Goal: Task Accomplishment & Management: Use online tool/utility

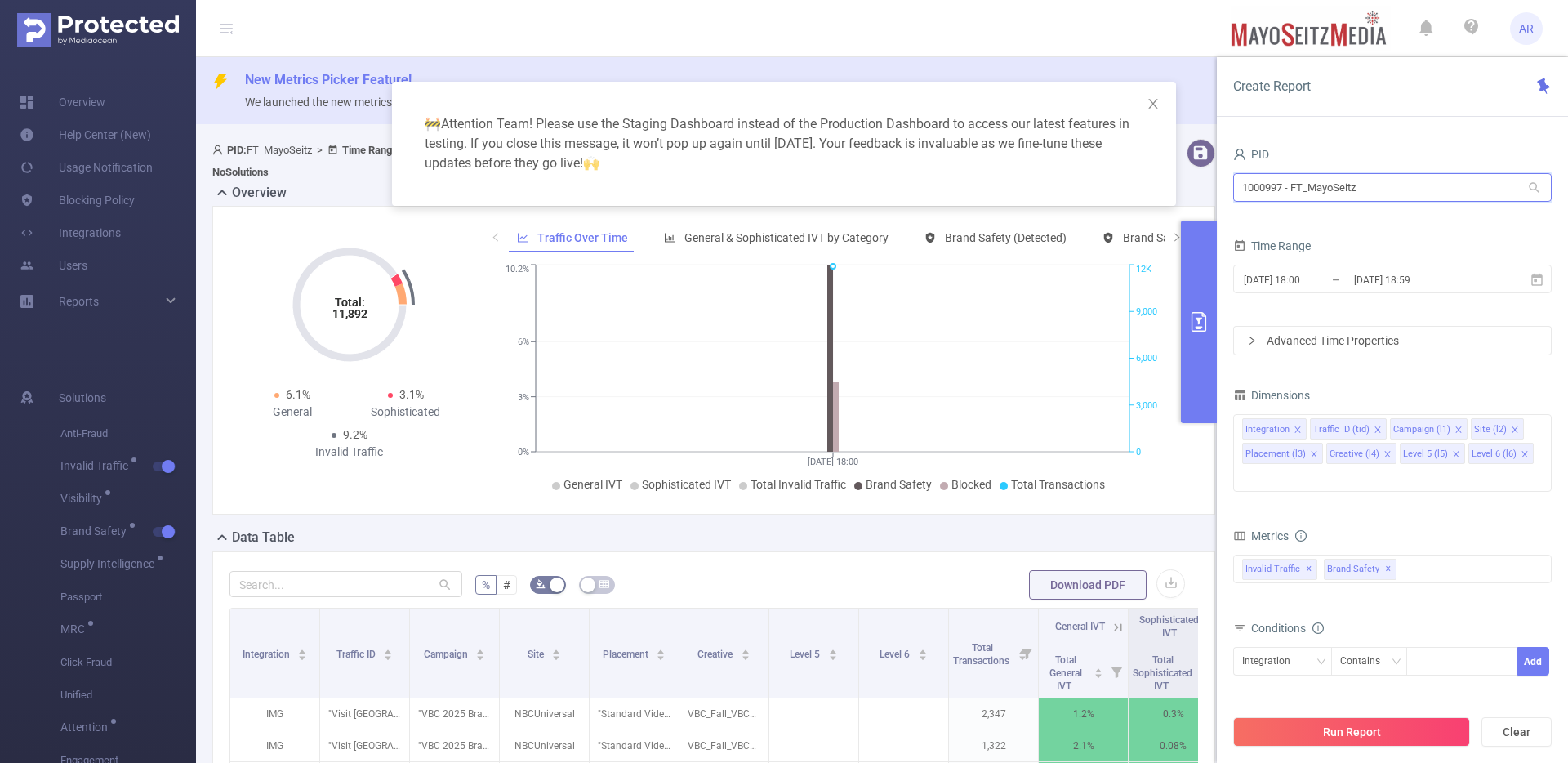
click at [1351, 191] on input "1000997 - FT_MayoSeitz" at bounding box center [1392, 187] width 319 height 29
type input "spring"
click at [1324, 253] on li "1000426 - SpringServe 4.19M [582K rows]" at bounding box center [1392, 248] width 319 height 26
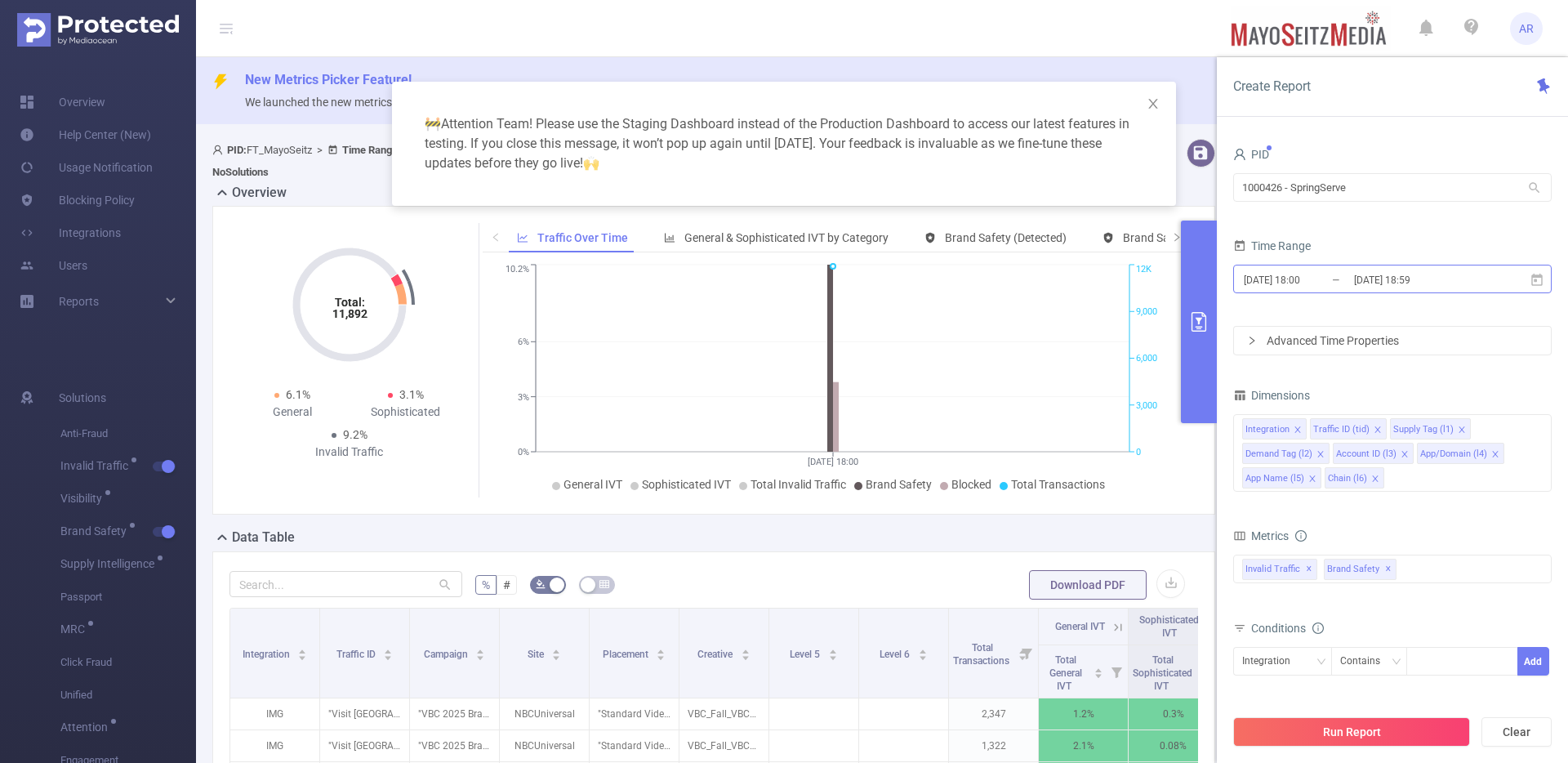
click at [1343, 281] on input "2025-08-28 18:00" at bounding box center [1307, 279] width 132 height 22
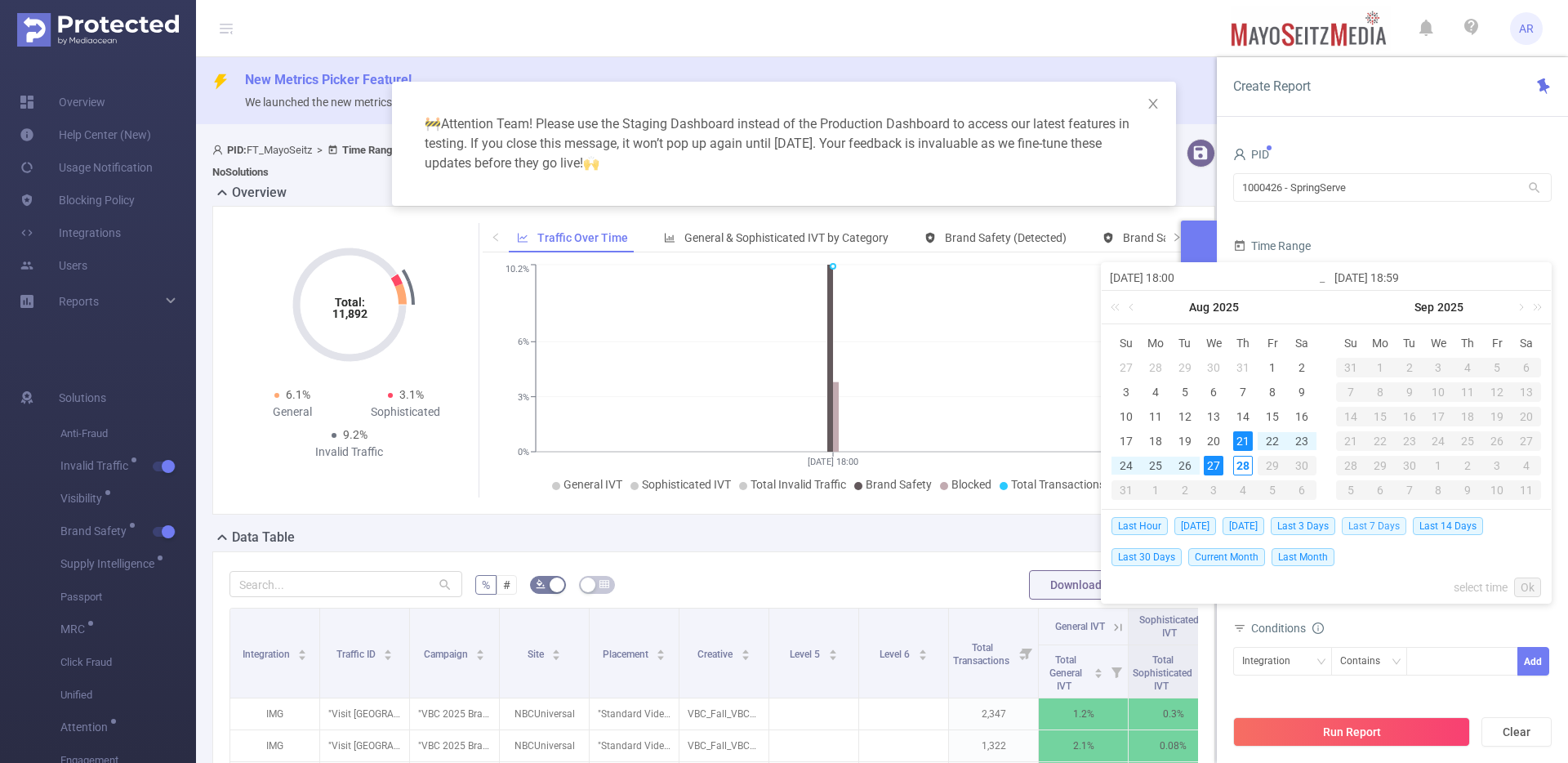
click at [1371, 525] on span "Last 7 Days" at bounding box center [1374, 526] width 65 height 18
type input "2025-08-21 00:00"
type input "[DATE] 23:59"
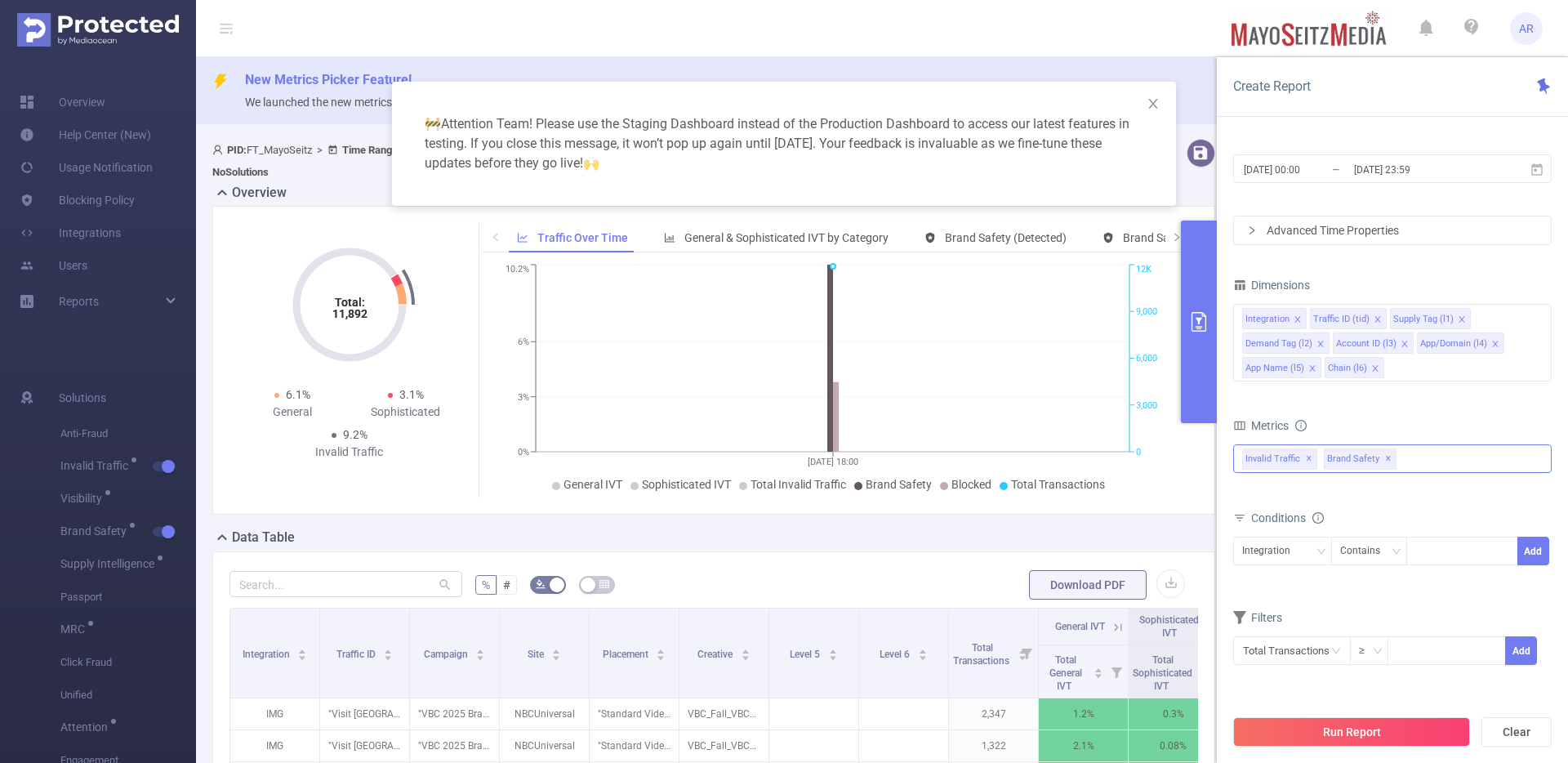
click at [1385, 462] on span "✕" at bounding box center [1387, 459] width 6 height 19
click at [1358, 725] on button "Run Report" at bounding box center [1351, 732] width 237 height 30
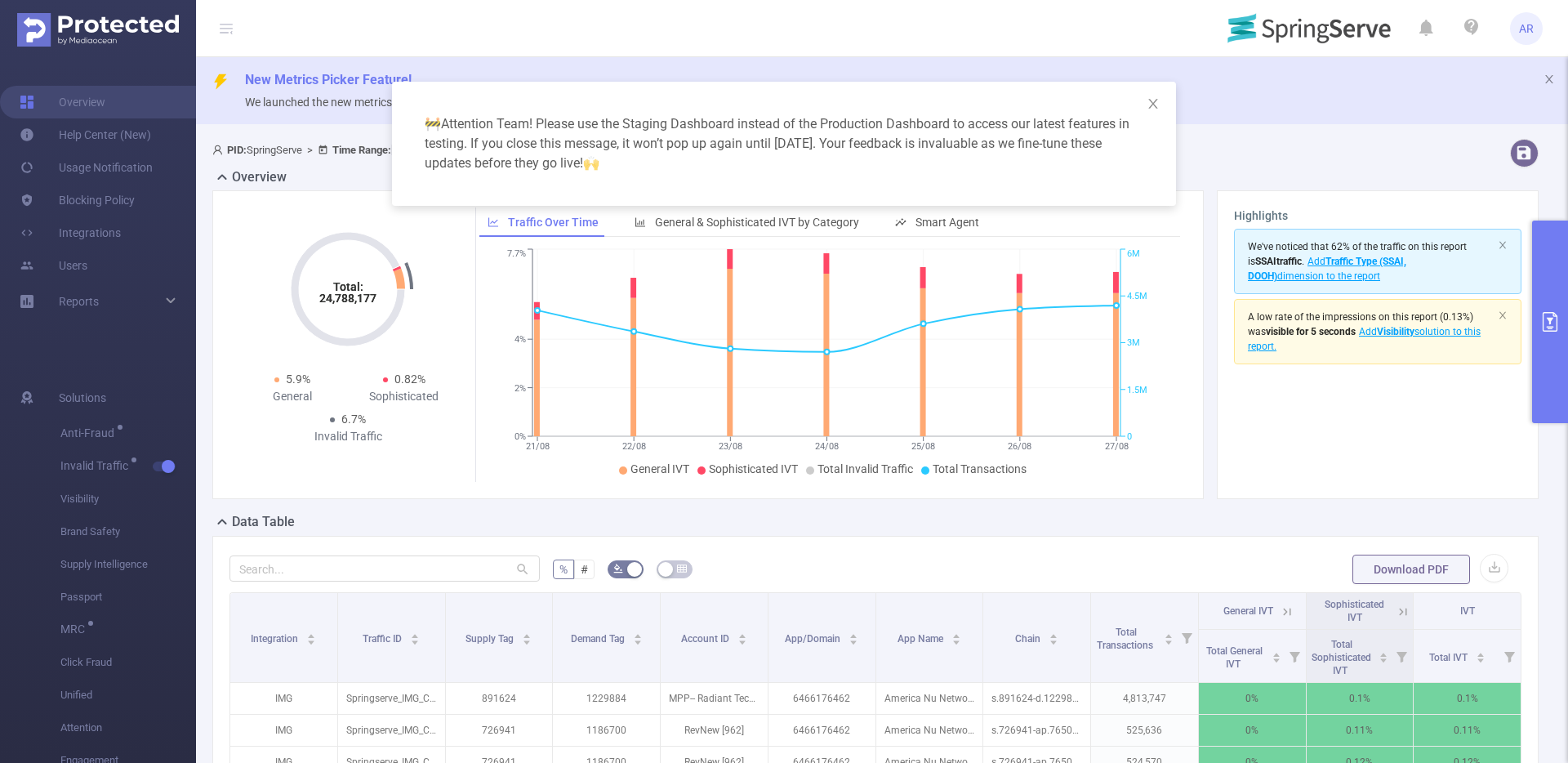
click at [1550, 365] on button "primary" at bounding box center [1550, 321] width 36 height 203
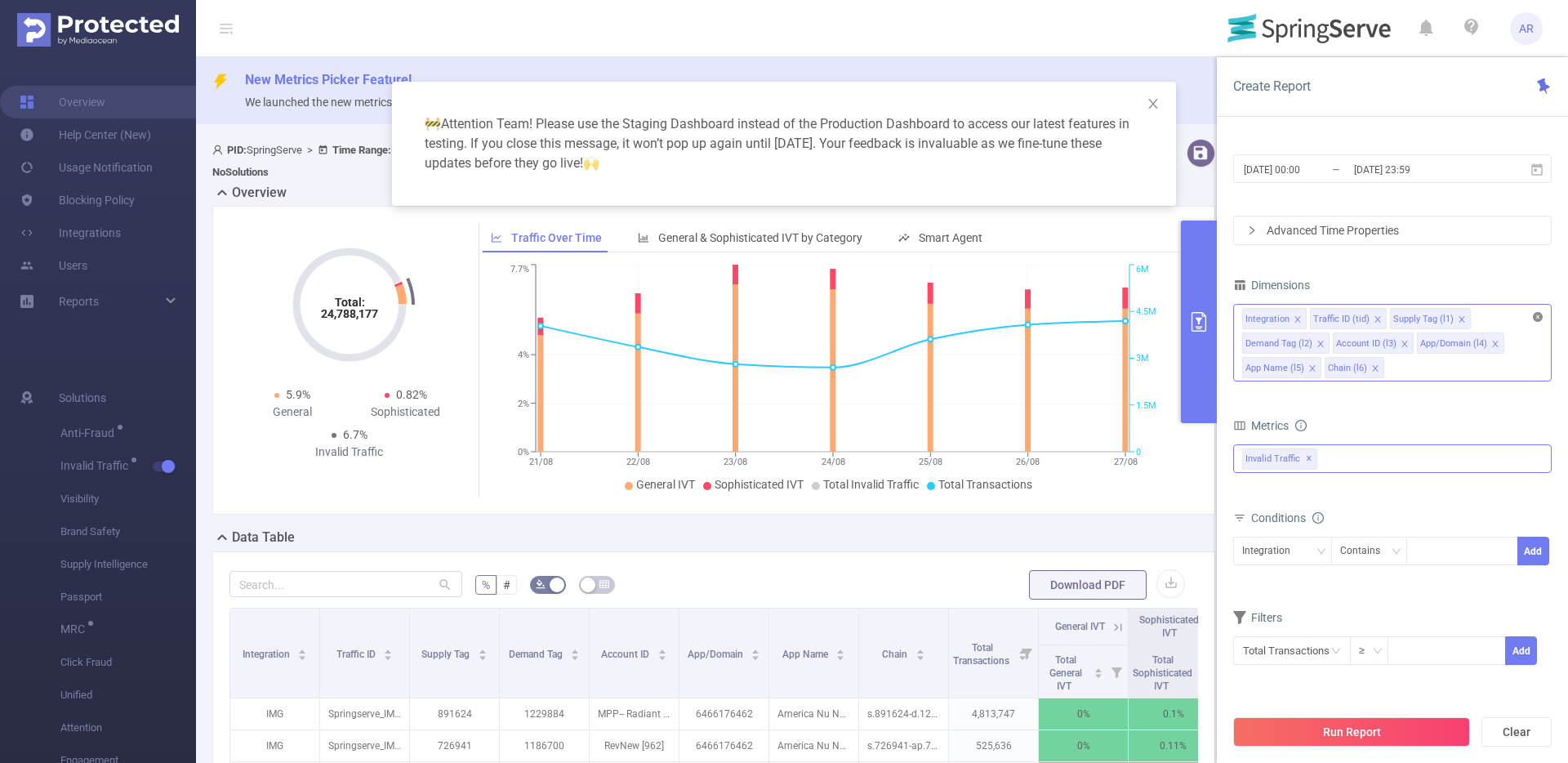
click at [1537, 315] on icon "icon: close-circle" at bounding box center [1537, 316] width 10 height 10
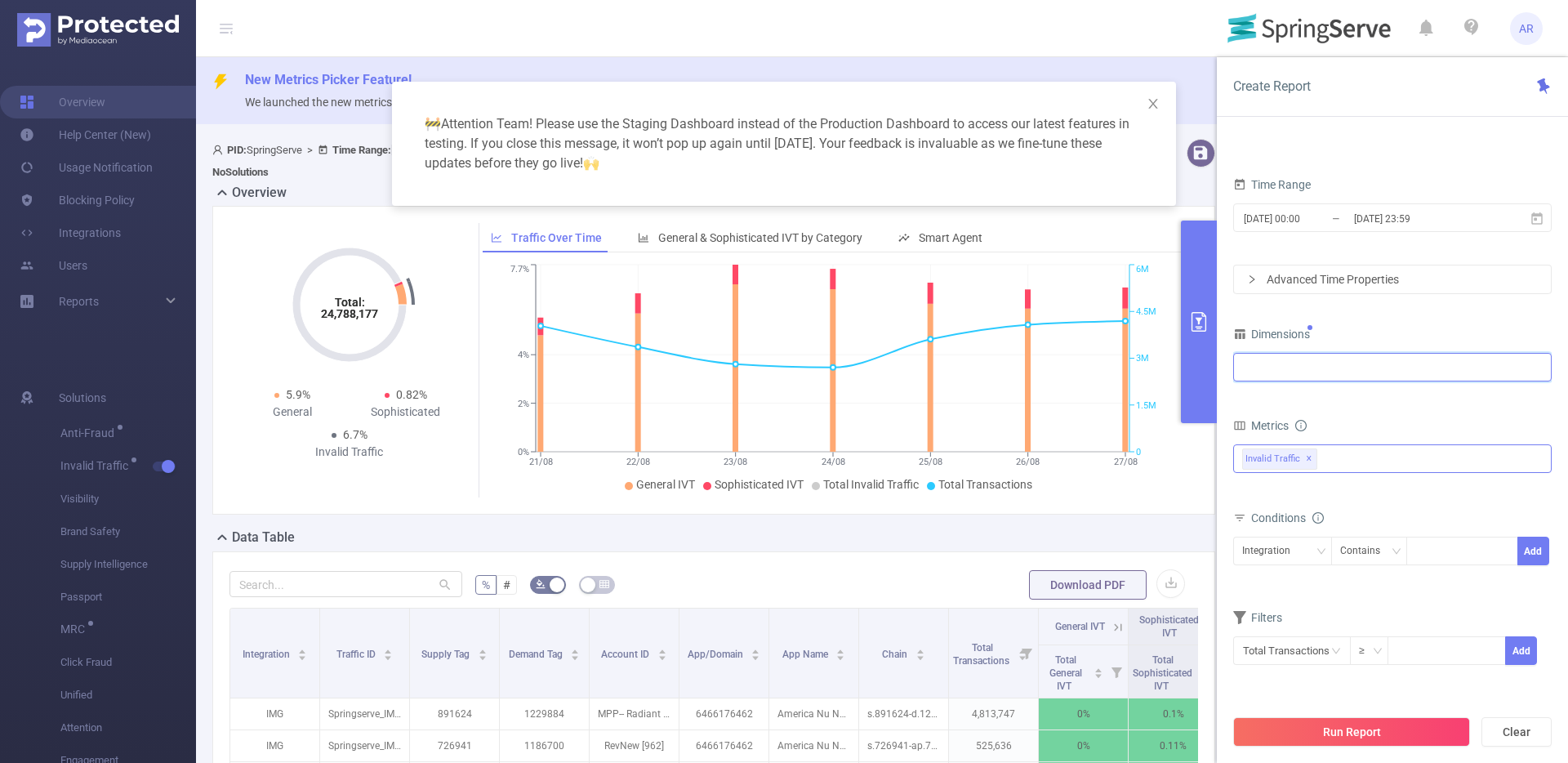
click at [1400, 365] on div at bounding box center [1392, 367] width 300 height 27
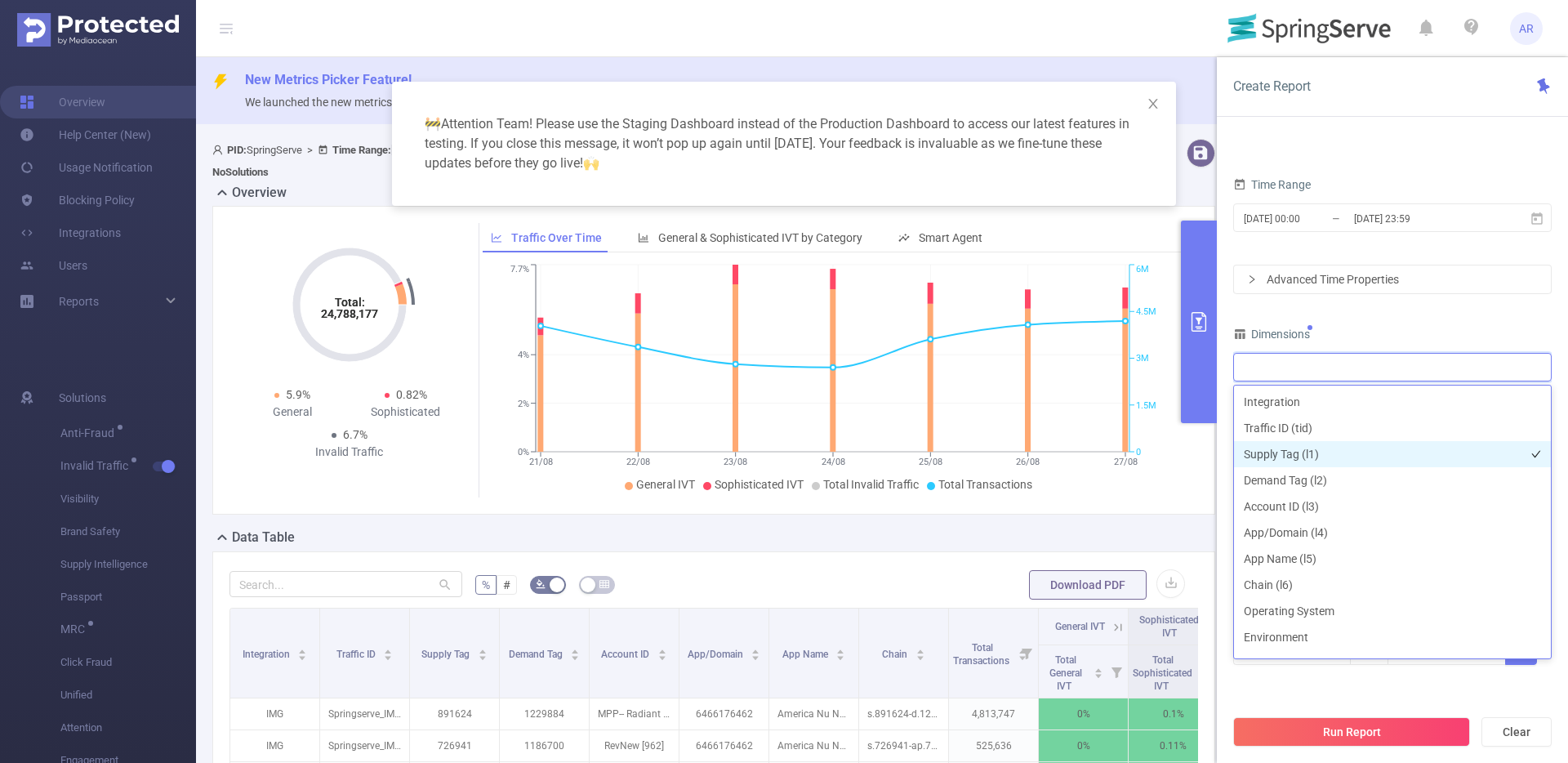
click at [1323, 452] on li "Supply Tag (l1)" at bounding box center [1392, 455] width 317 height 26
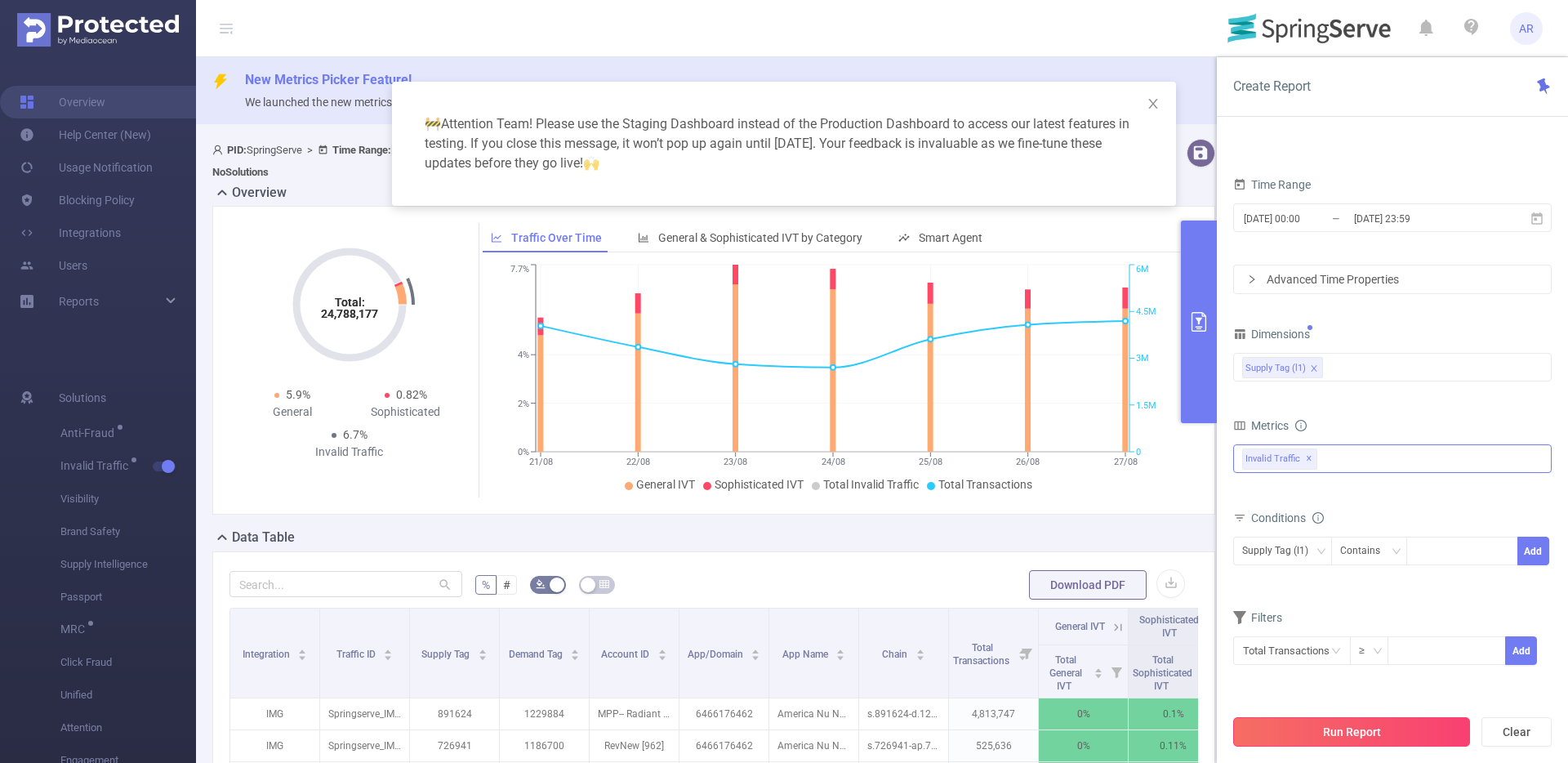
click at [1341, 729] on button "Run Report" at bounding box center [1351, 732] width 237 height 30
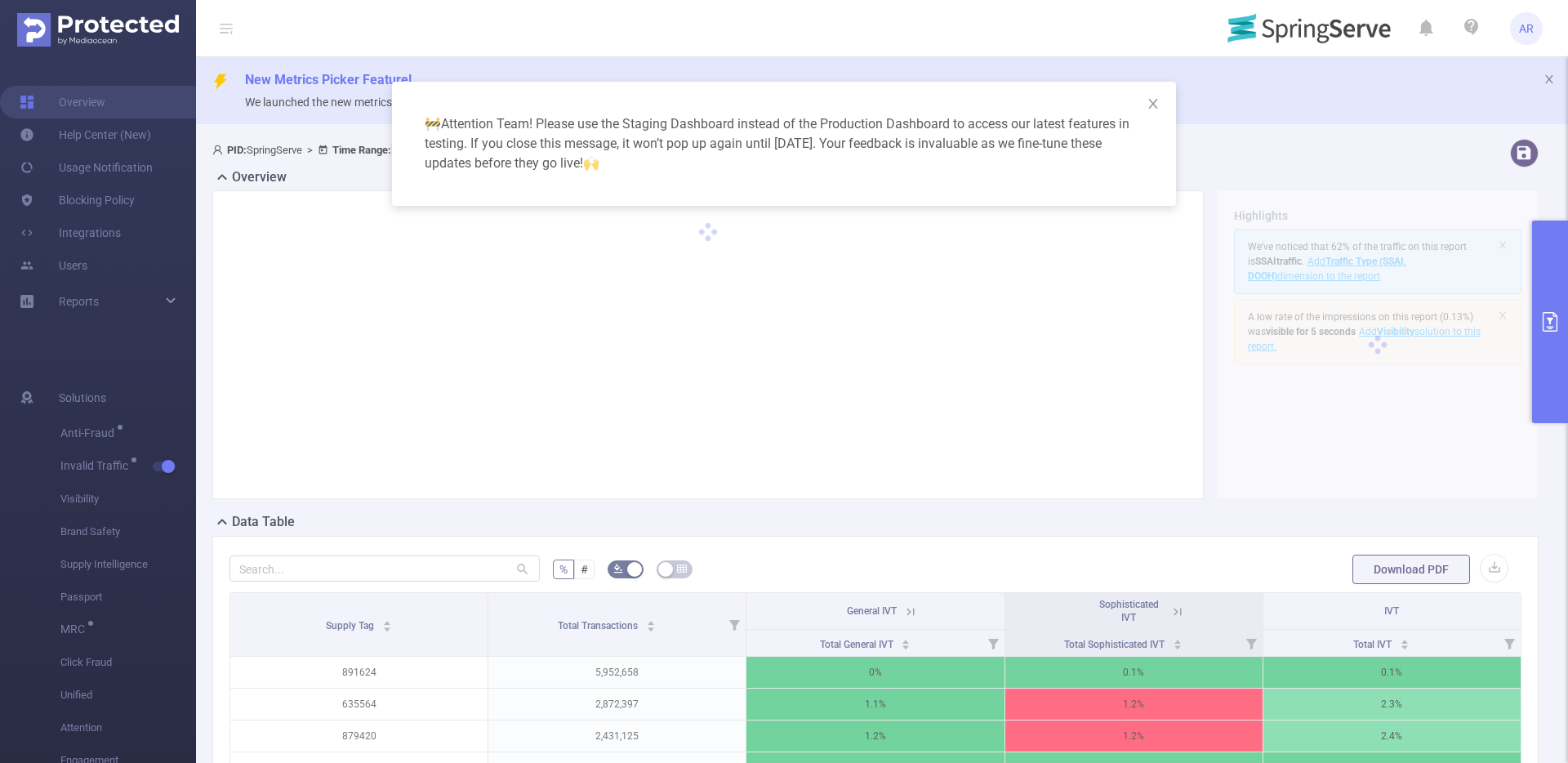
drag, startPoint x: 1559, startPoint y: 457, endPoint x: 1563, endPoint y: 488, distance: 31.3
click at [1563, 488] on div "🚧 Attention Team! Please use the Staging Dashboard instead of the Production Da…" at bounding box center [784, 381] width 1568 height 763
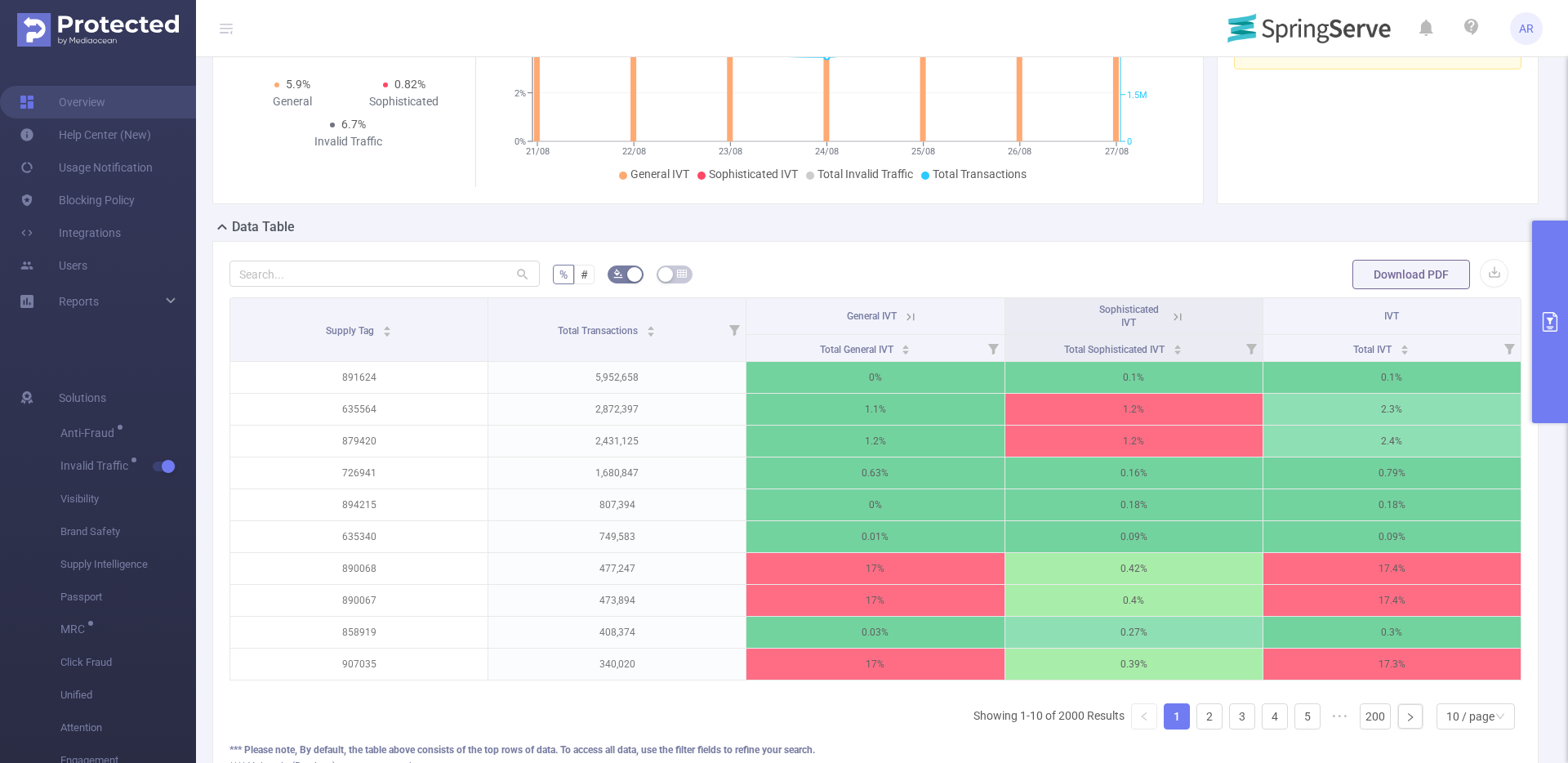
scroll to position [326, 0]
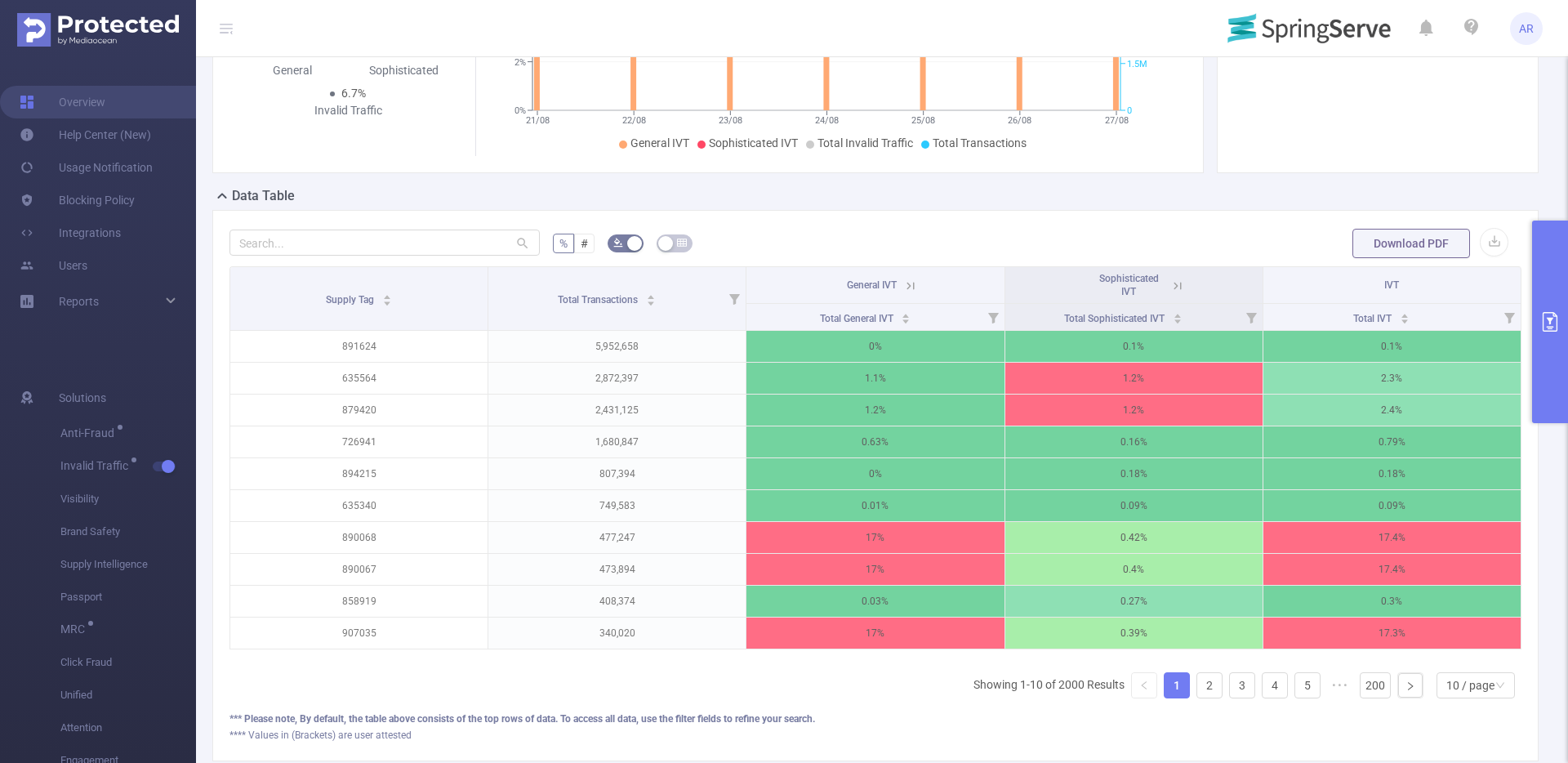
click at [1543, 381] on button "primary" at bounding box center [1550, 321] width 36 height 203
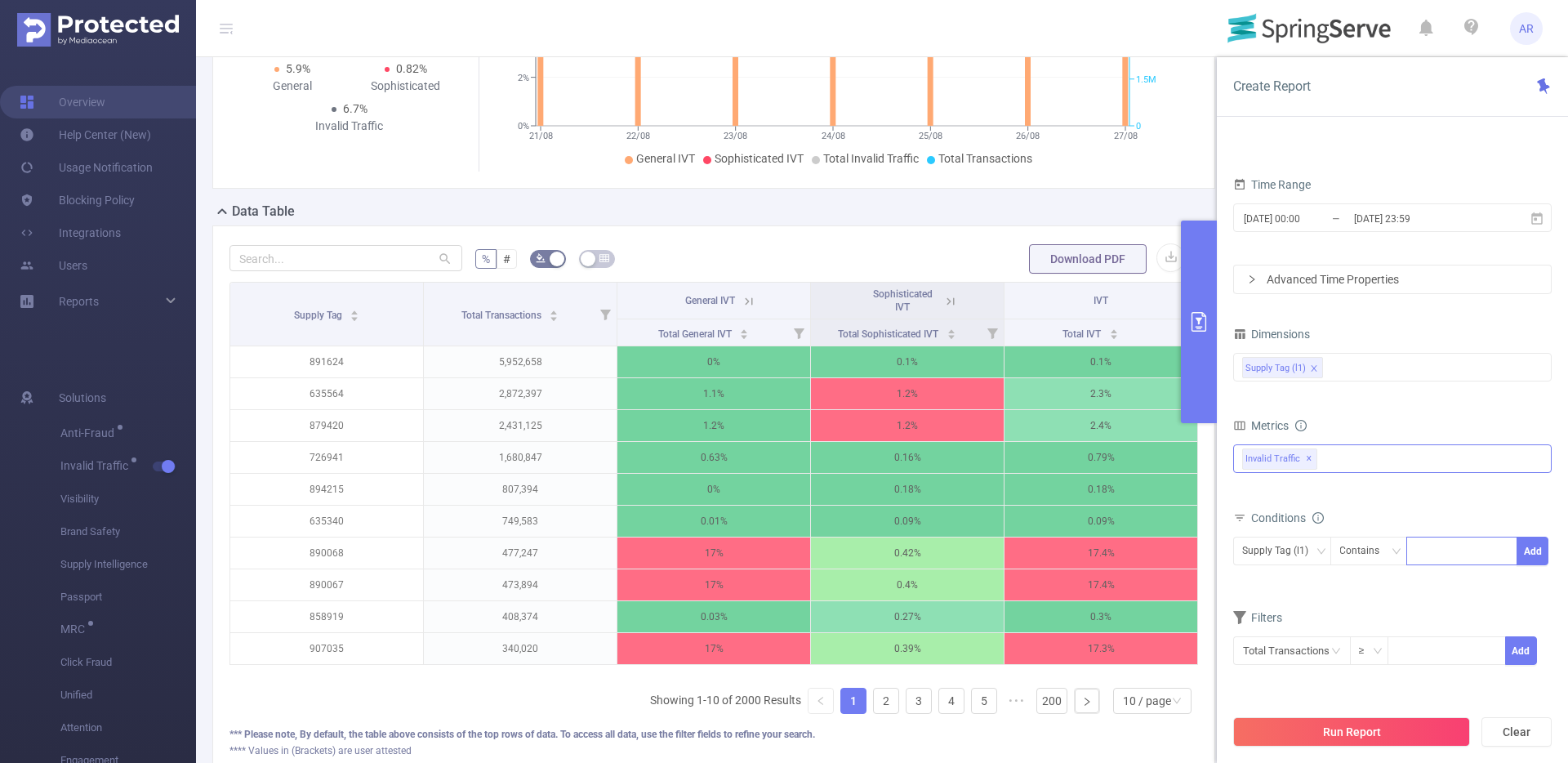
click at [1423, 559] on div at bounding box center [1462, 551] width 94 height 27
paste input "817237"
type input "817237"
click at [1439, 583] on li "817237" at bounding box center [1461, 585] width 111 height 26
click at [1444, 544] on div "817237" at bounding box center [1441, 552] width 34 height 21
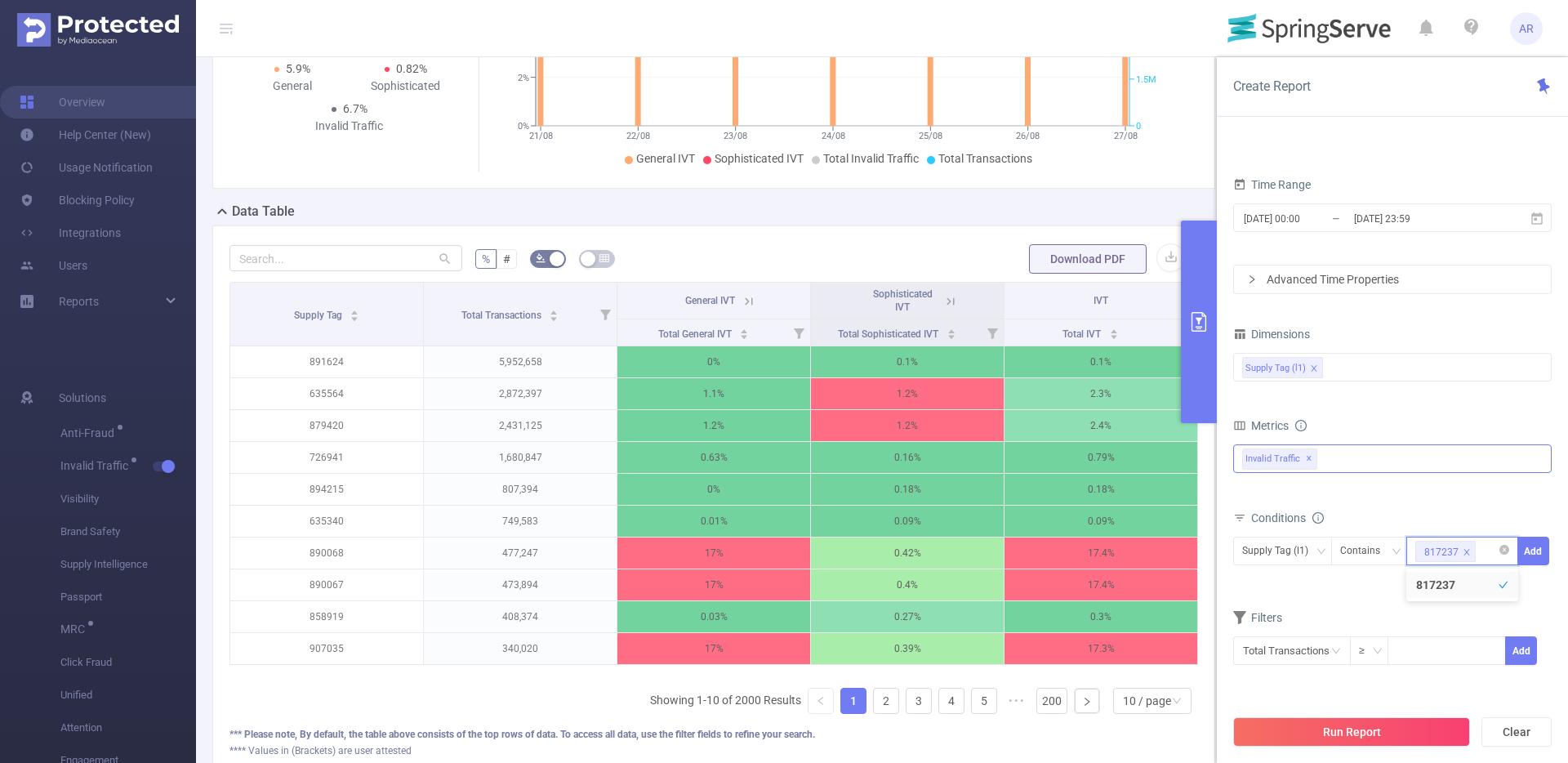
click at [1444, 544] on div "817237" at bounding box center [1441, 552] width 34 height 21
click at [1446, 551] on div "817237" at bounding box center [1441, 552] width 34 height 21
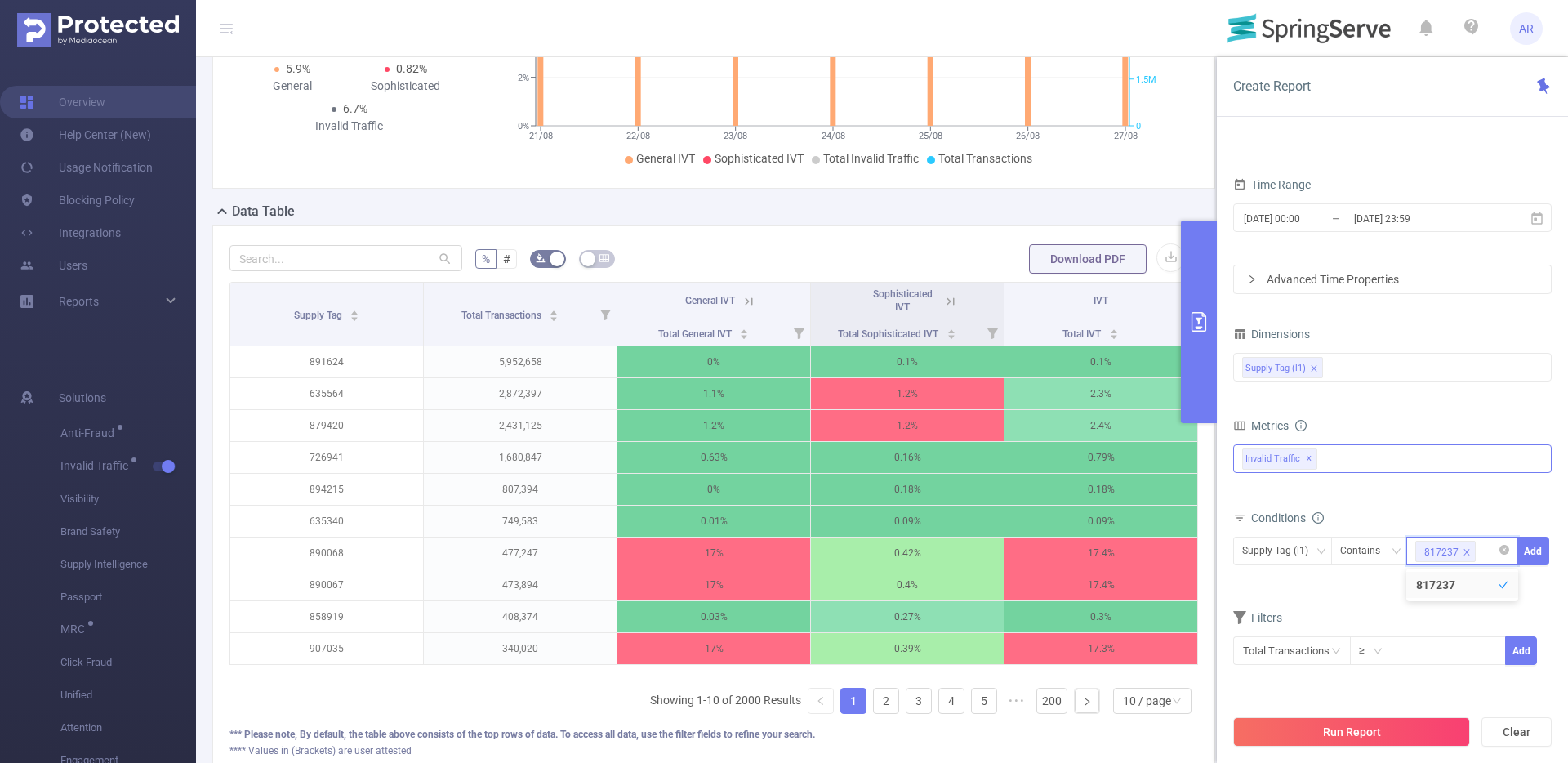
click at [1446, 551] on div "817237" at bounding box center [1441, 552] width 34 height 21
click at [1538, 551] on button "Add" at bounding box center [1533, 551] width 32 height 29
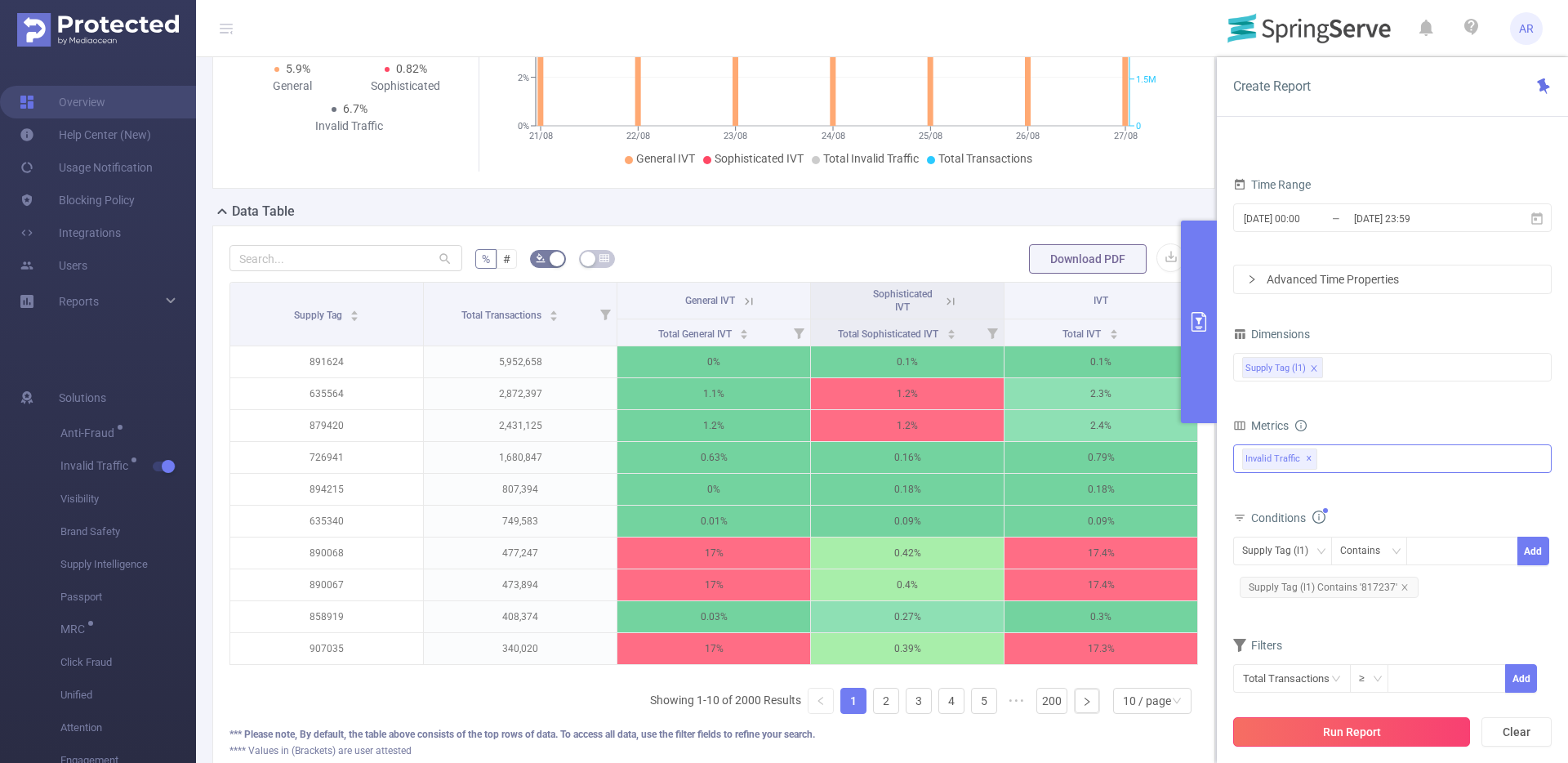
click at [1332, 717] on button "Run Report" at bounding box center [1351, 732] width 237 height 30
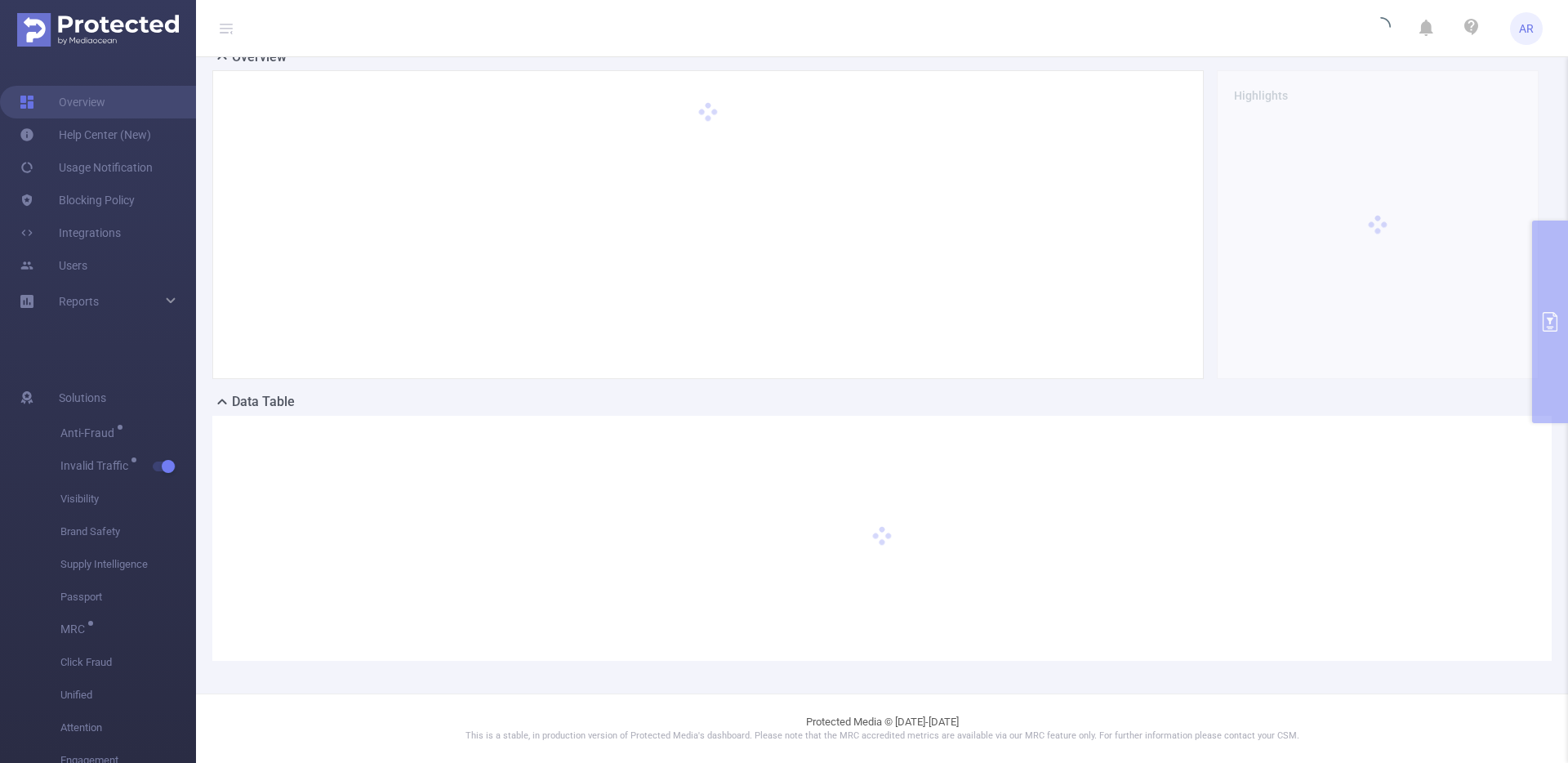
scroll to position [120, 0]
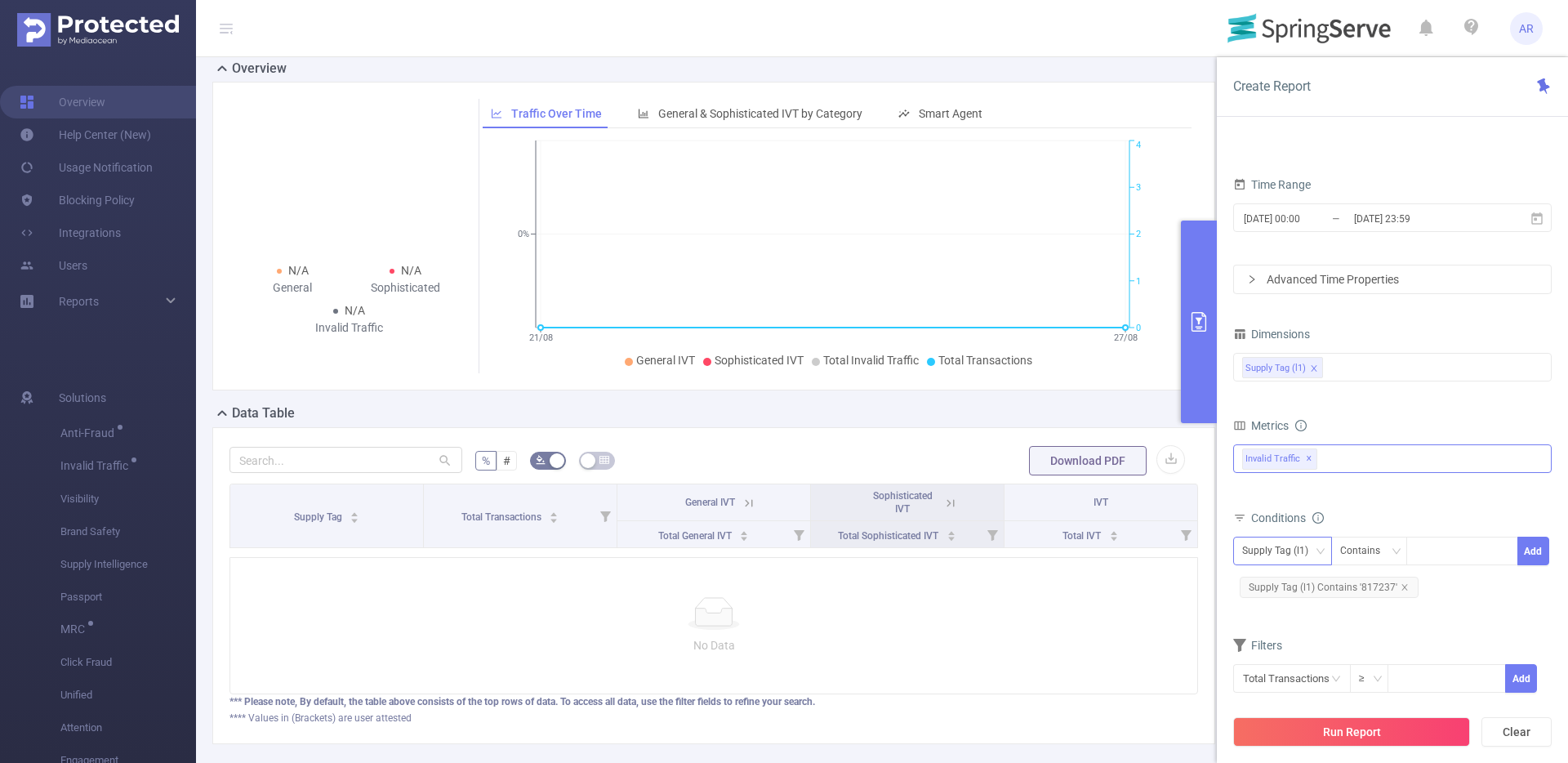
scroll to position [130, 0]
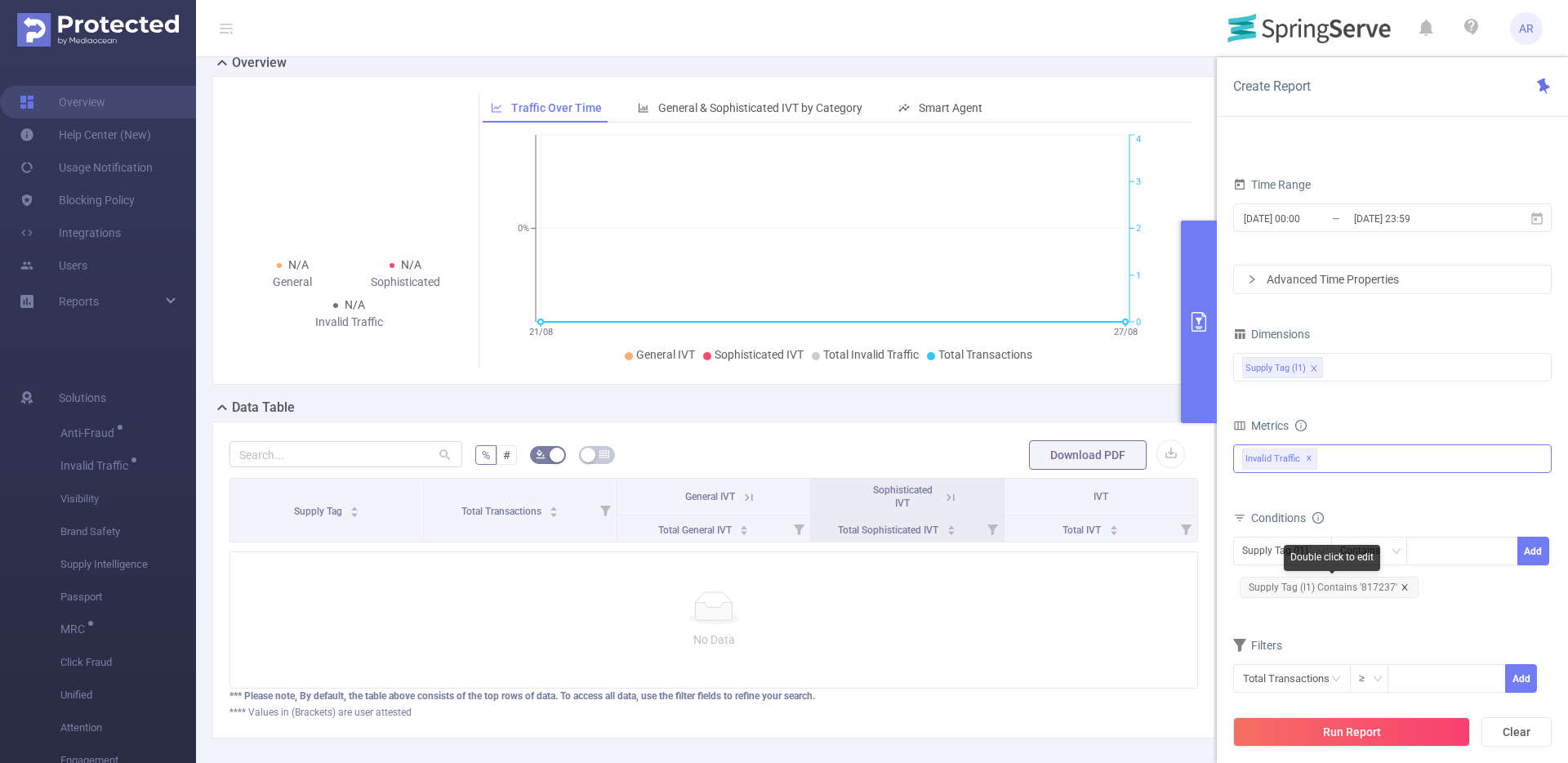
click at [1400, 588] on icon "icon: close" at bounding box center [1404, 587] width 8 height 8
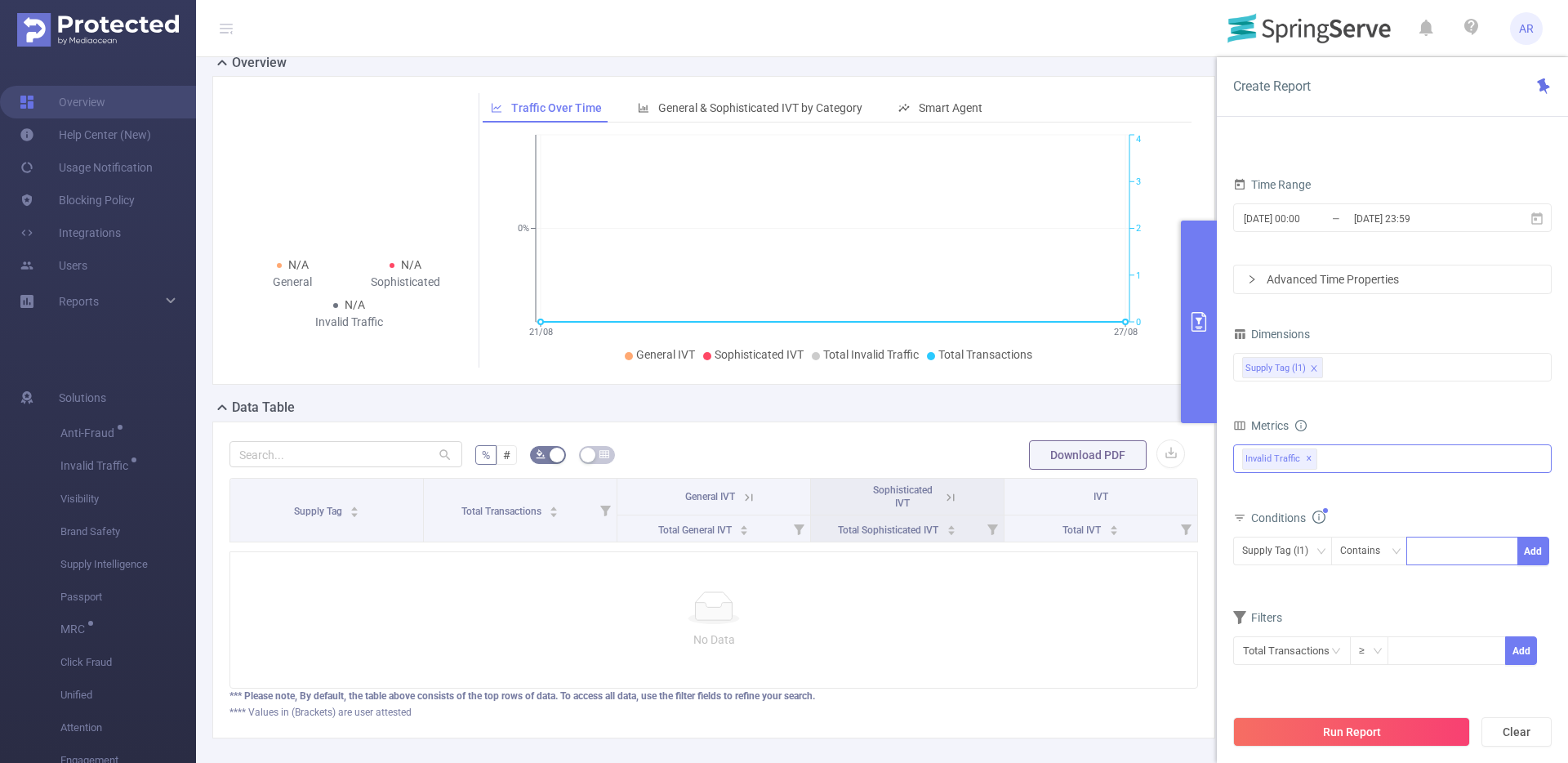
click at [1449, 549] on div at bounding box center [1462, 551] width 94 height 27
type input "857137"
click at [1457, 583] on li "857137" at bounding box center [1461, 585] width 111 height 26
drag, startPoint x: 1522, startPoint y: 552, endPoint x: 1521, endPoint y: 565, distance: 13.0
click at [1522, 551] on button "Add" at bounding box center [1533, 551] width 32 height 29
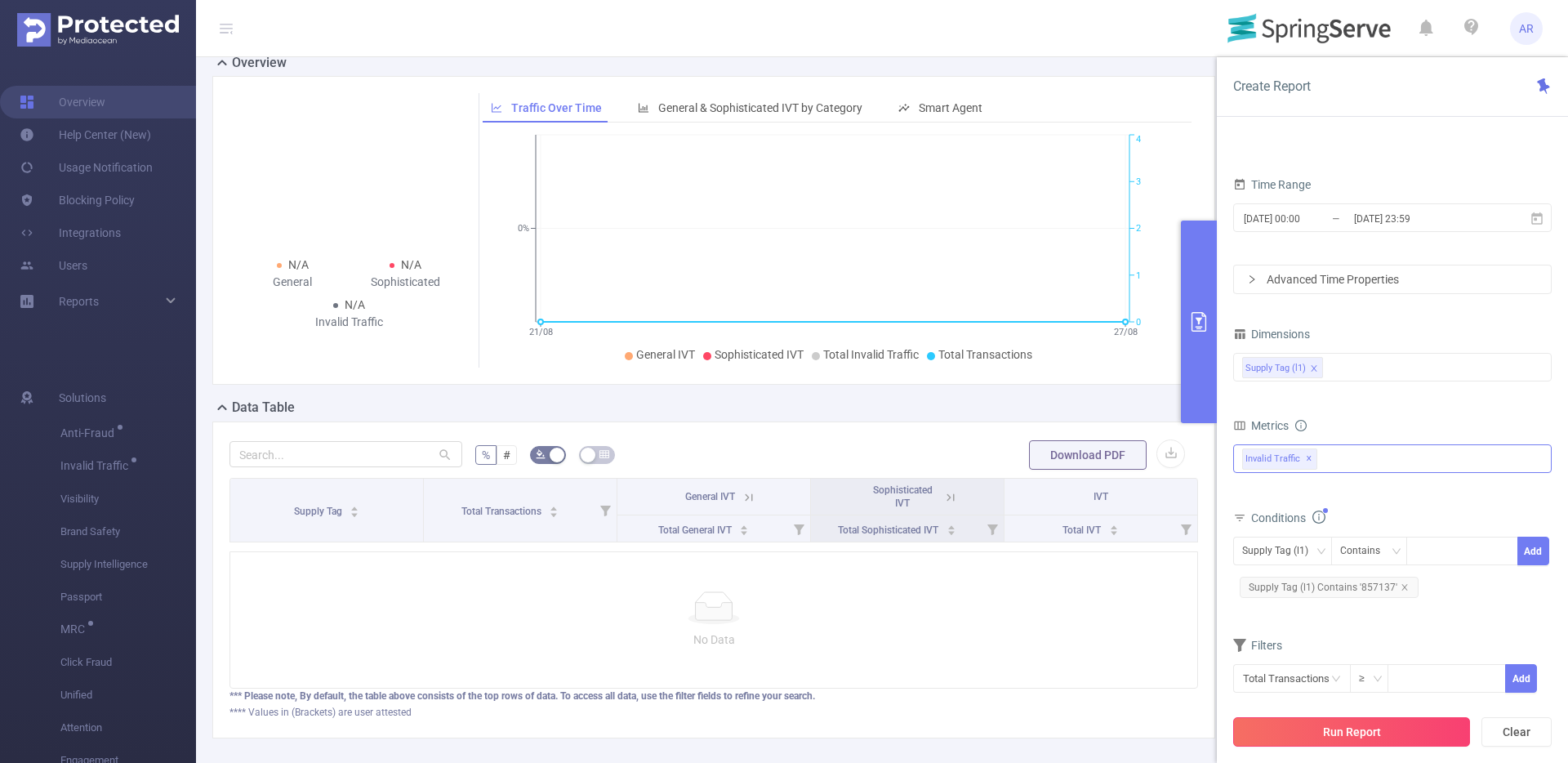
click at [1333, 731] on button "Run Report" at bounding box center [1351, 732] width 237 height 30
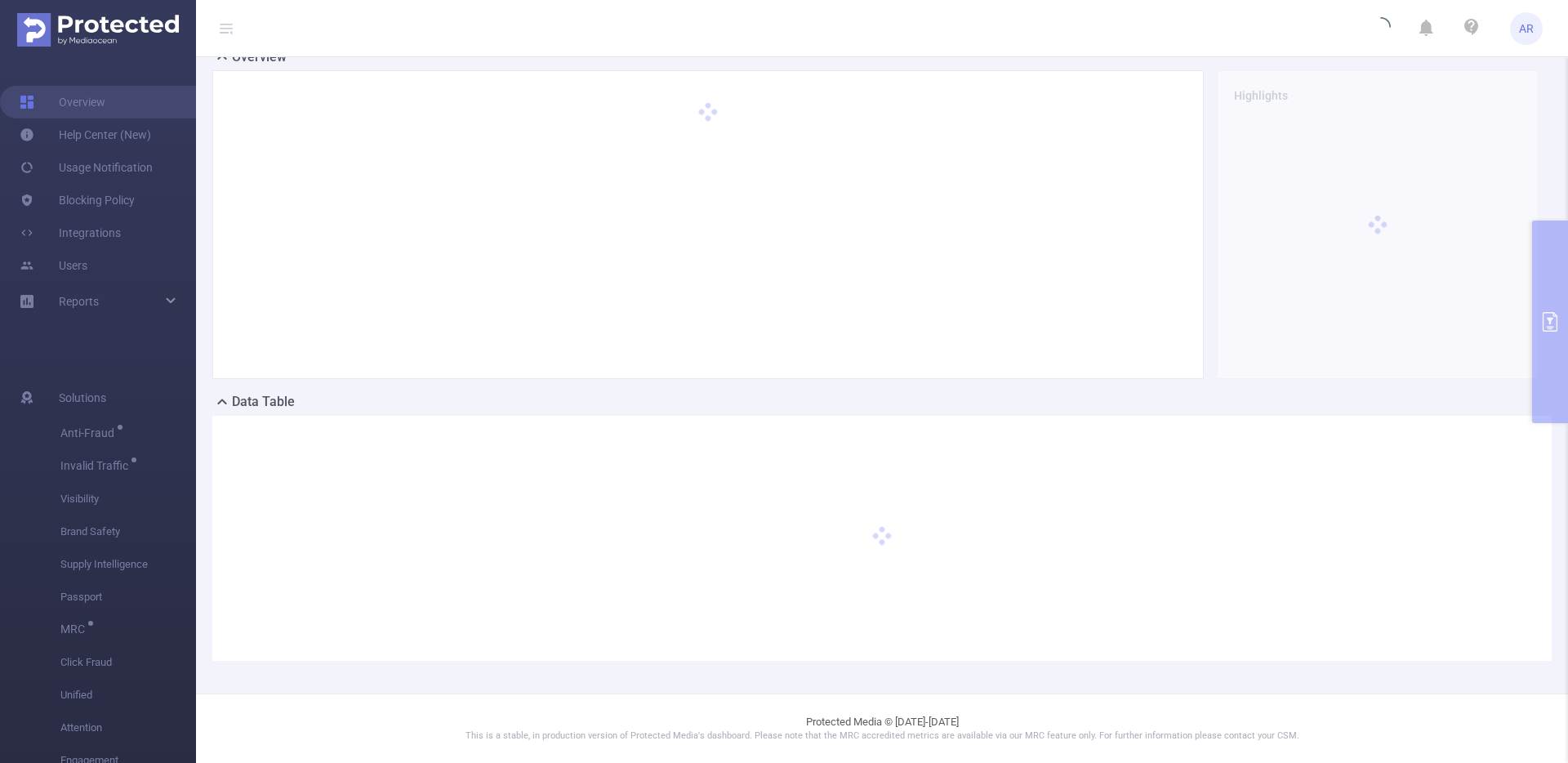
scroll to position [120, 0]
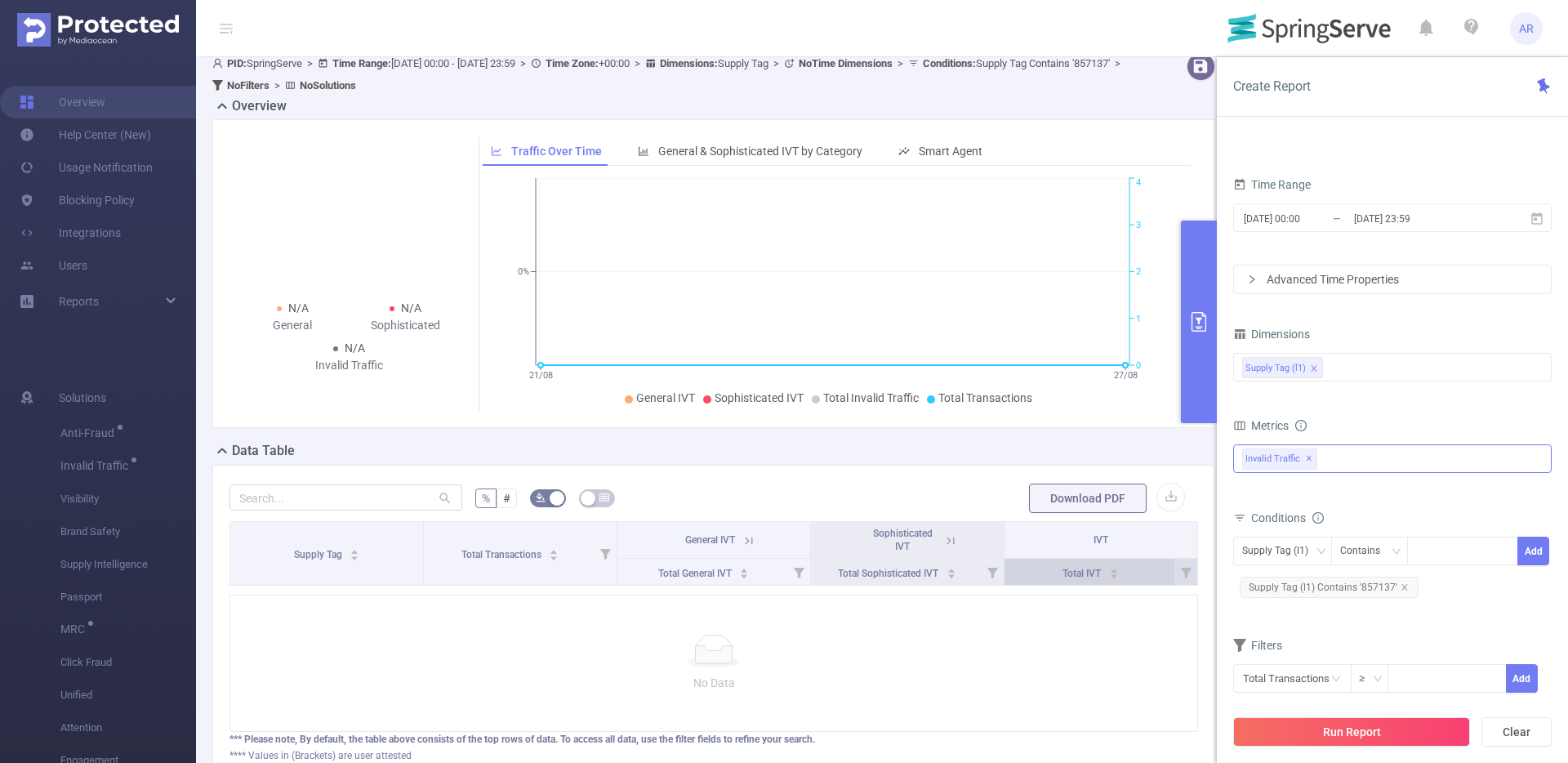
scroll to position [83, 0]
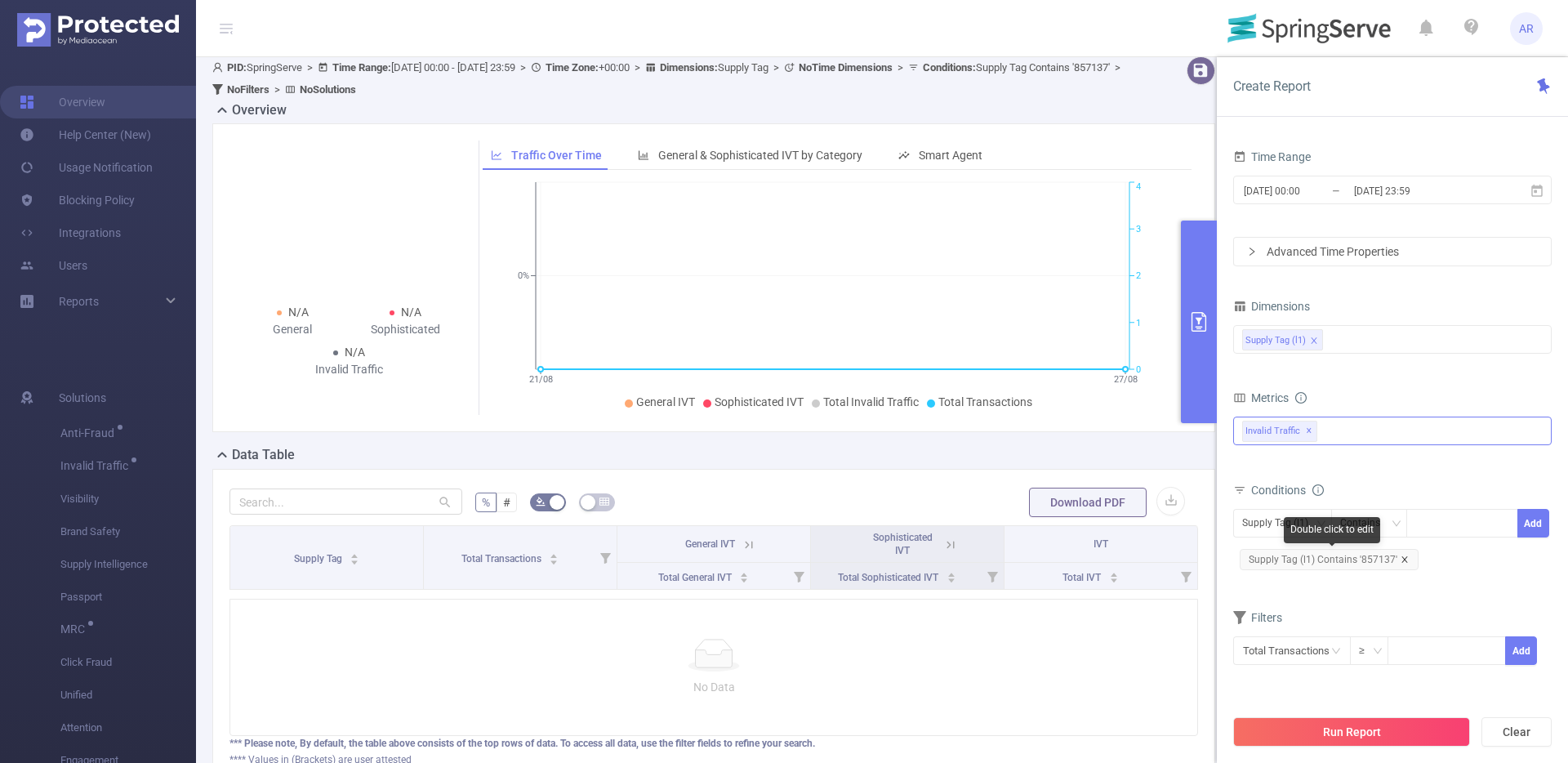
click at [1400, 558] on icon "icon: close" at bounding box center [1404, 559] width 8 height 8
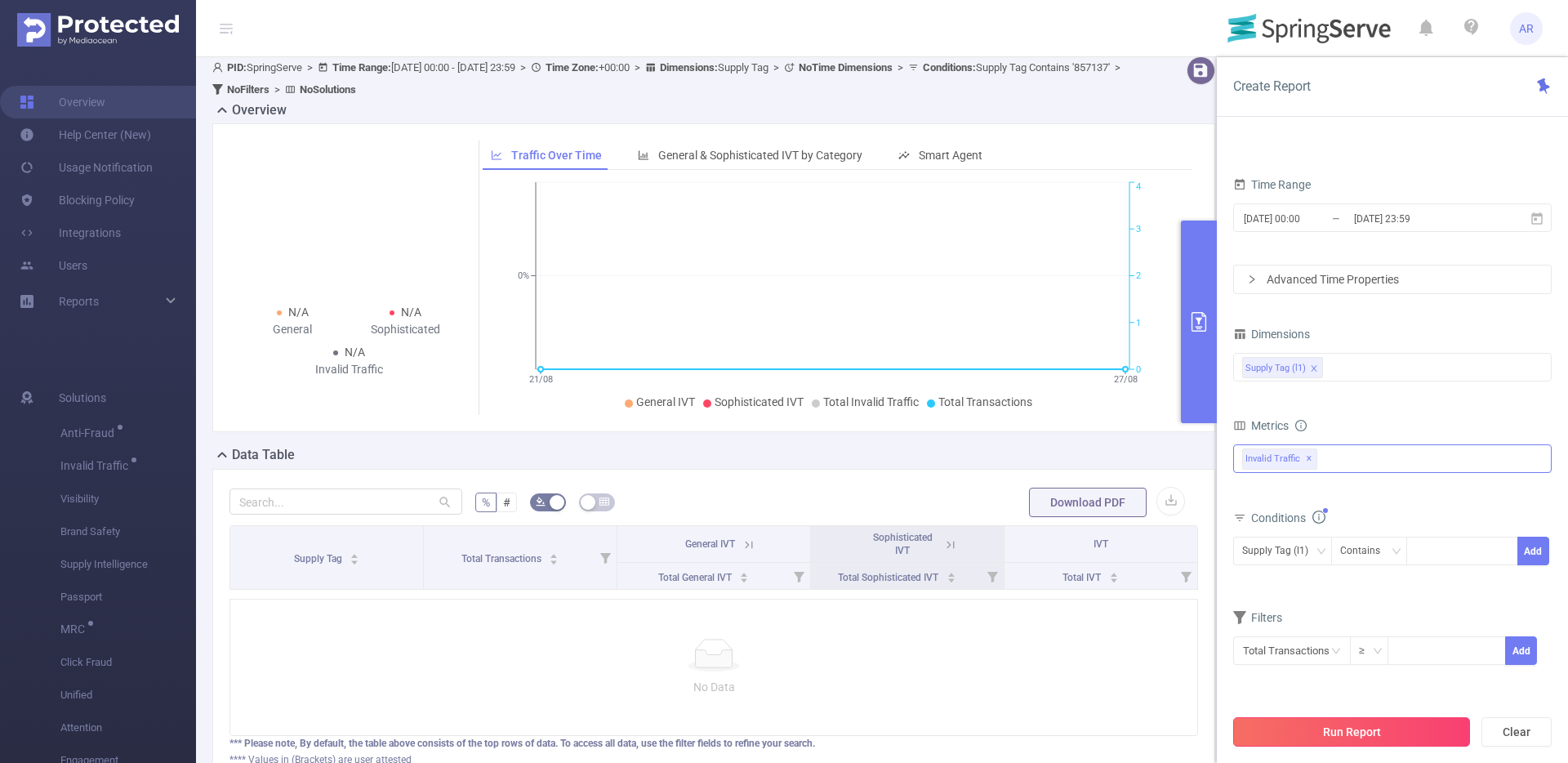
click at [1302, 731] on button "Run Report" at bounding box center [1351, 732] width 237 height 30
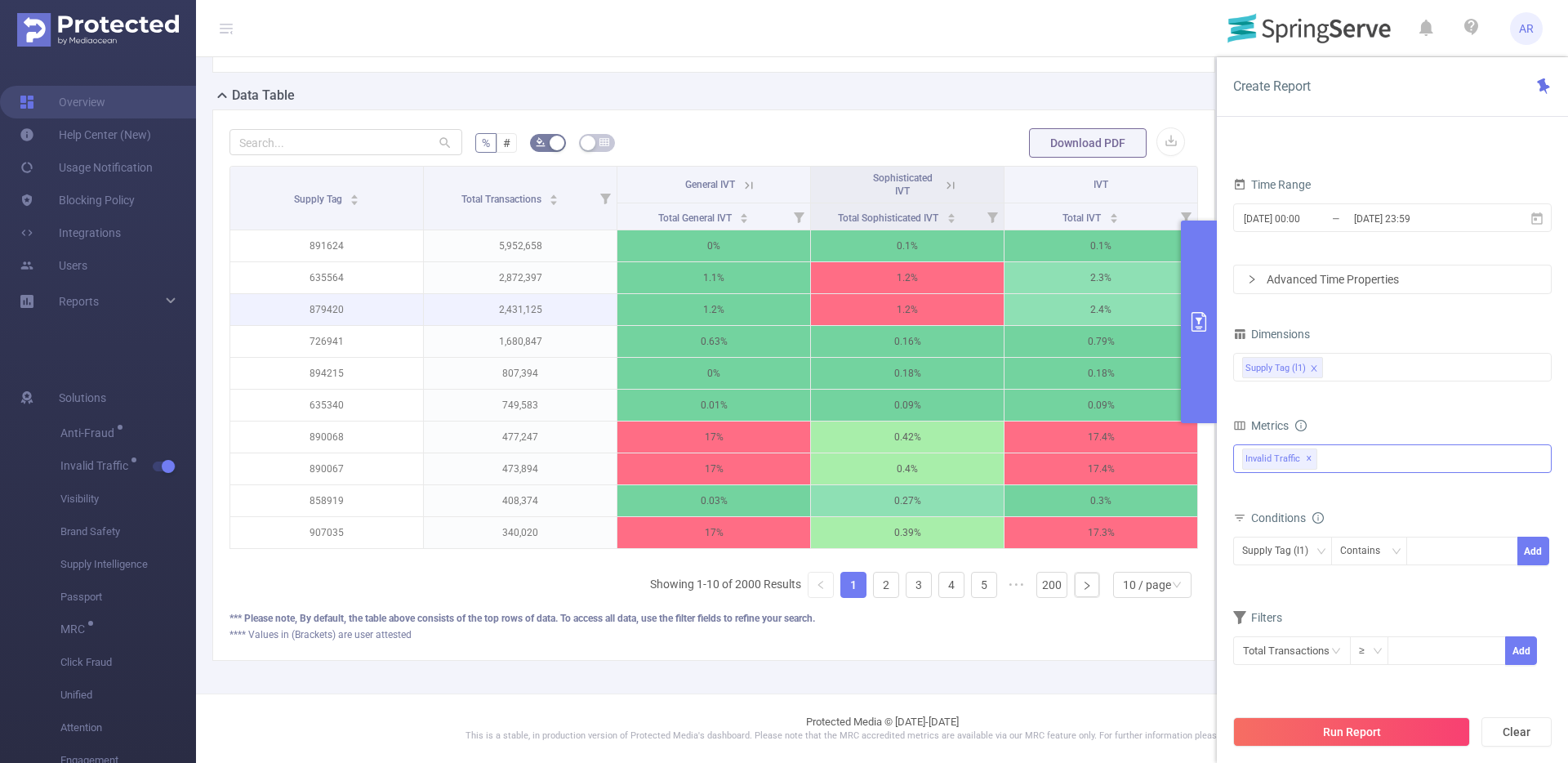
scroll to position [454, 0]
click at [876, 587] on link "2" at bounding box center [886, 585] width 25 height 25
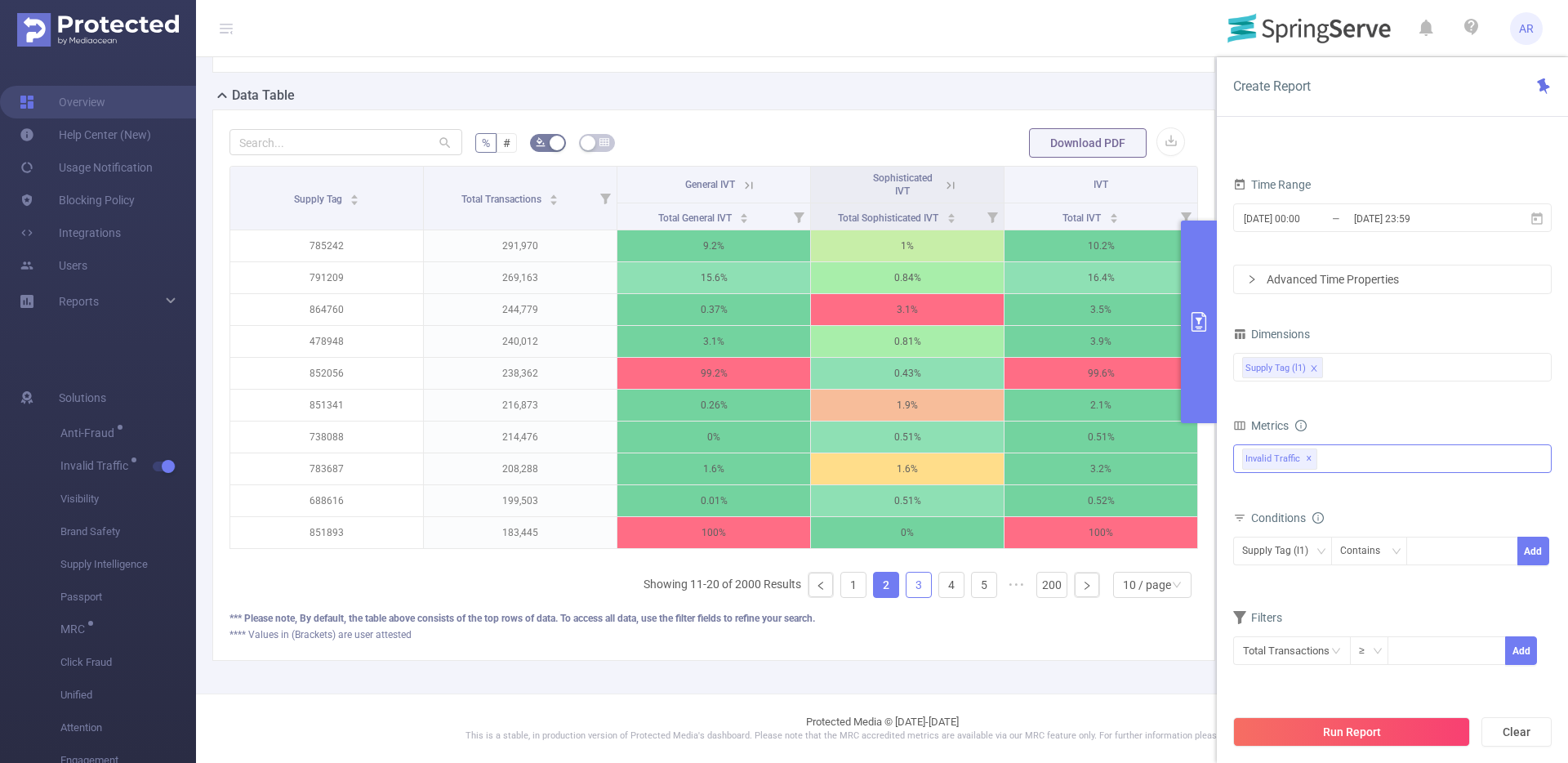
click at [906, 587] on link "3" at bounding box center [919, 585] width 25 height 25
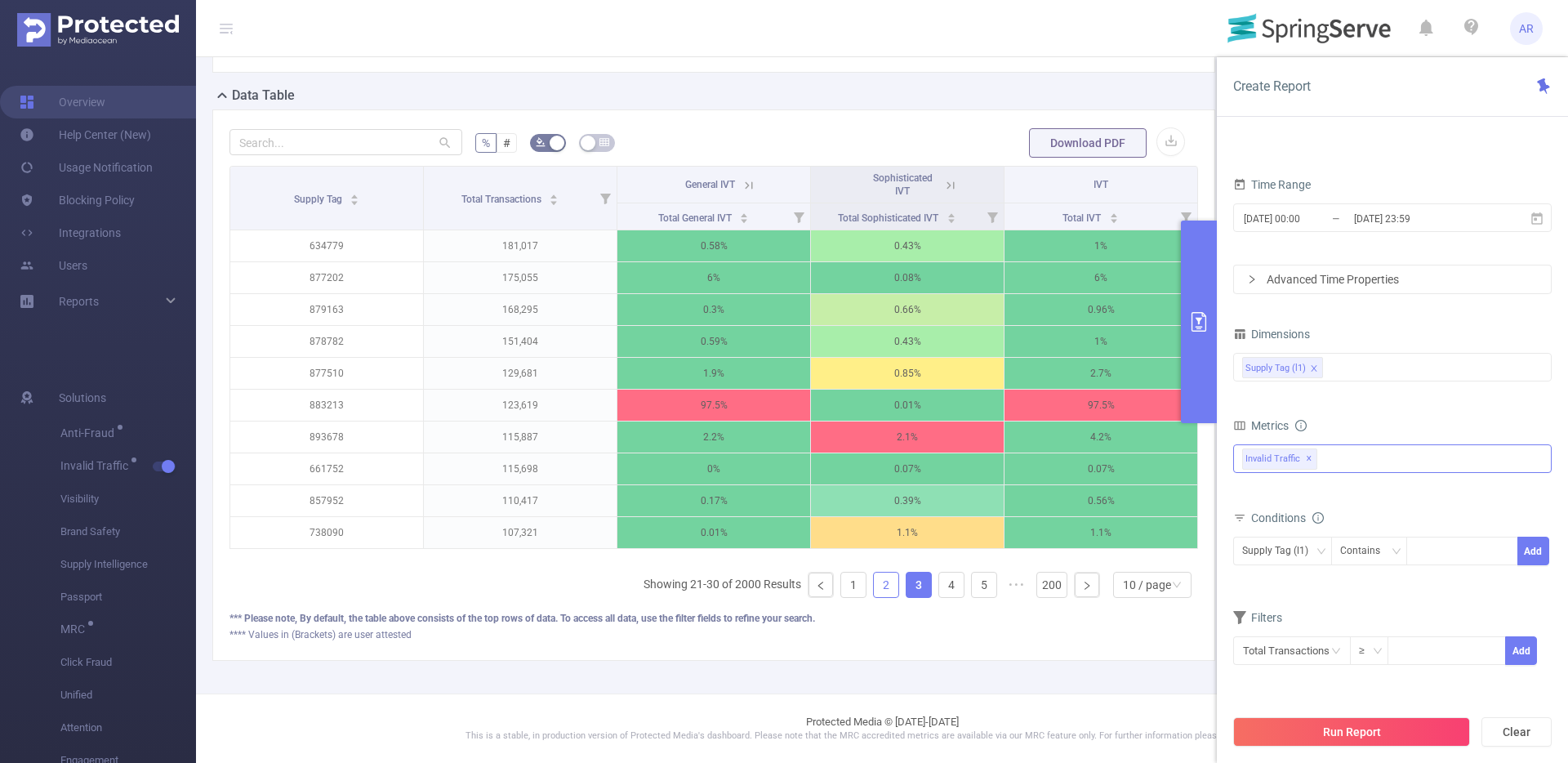
click at [874, 587] on link "2" at bounding box center [886, 585] width 25 height 25
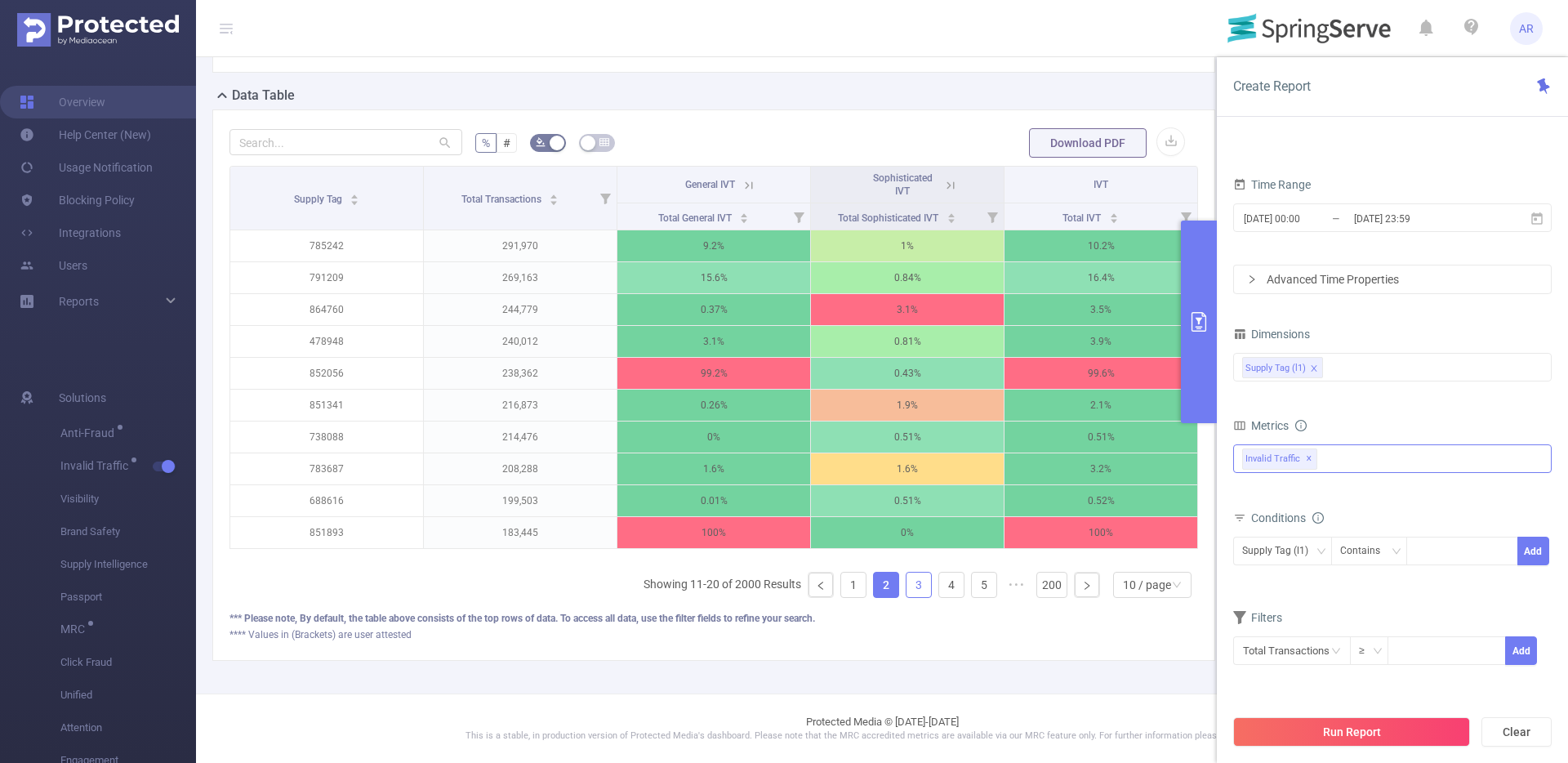
click at [906, 587] on link "3" at bounding box center [919, 585] width 25 height 25
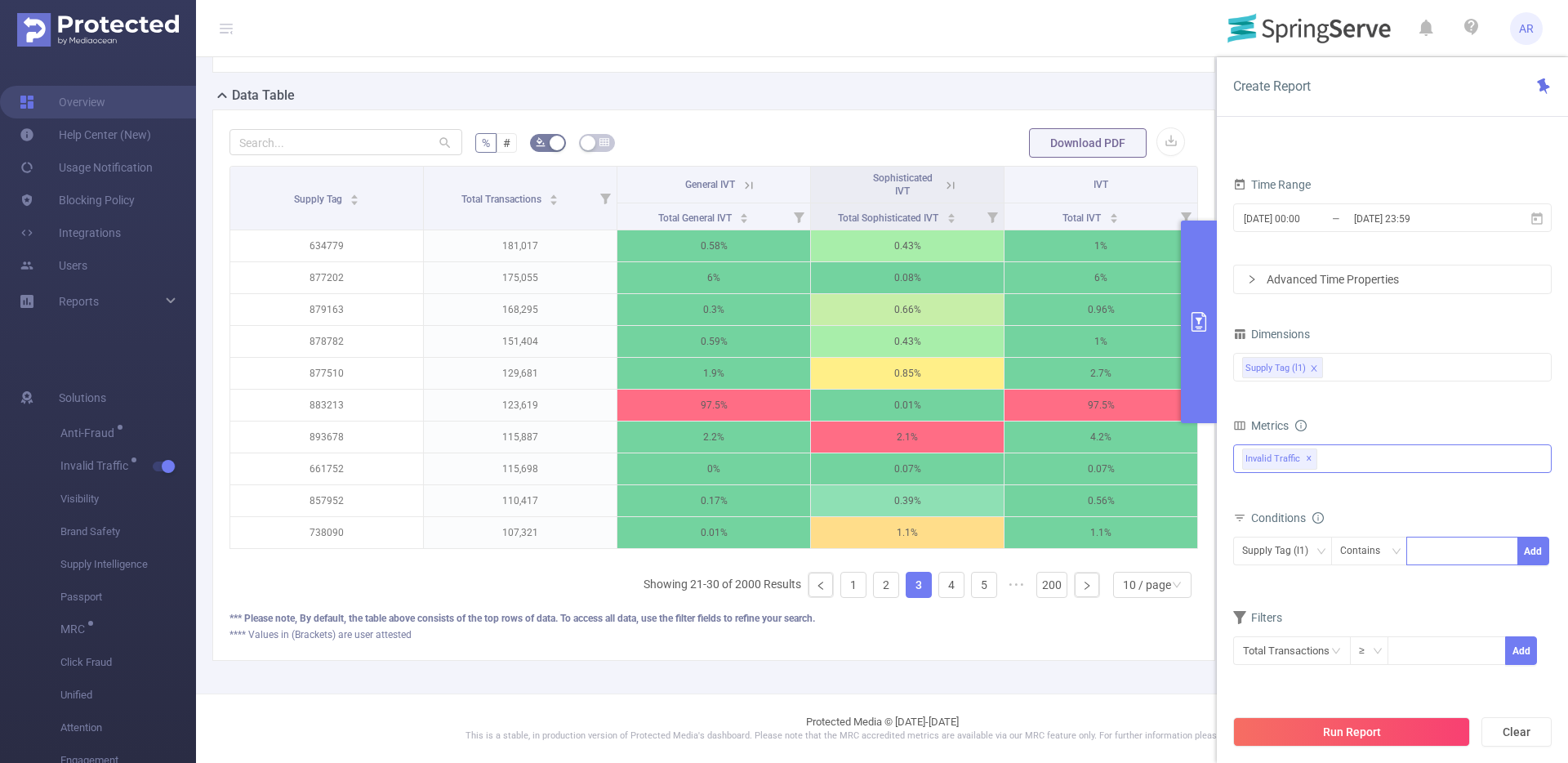
click at [1431, 549] on div at bounding box center [1462, 551] width 94 height 27
type input "137"
click at [1536, 558] on button "Add" at bounding box center [1533, 551] width 32 height 29
click at [1357, 730] on button "Run Report" at bounding box center [1351, 732] width 237 height 30
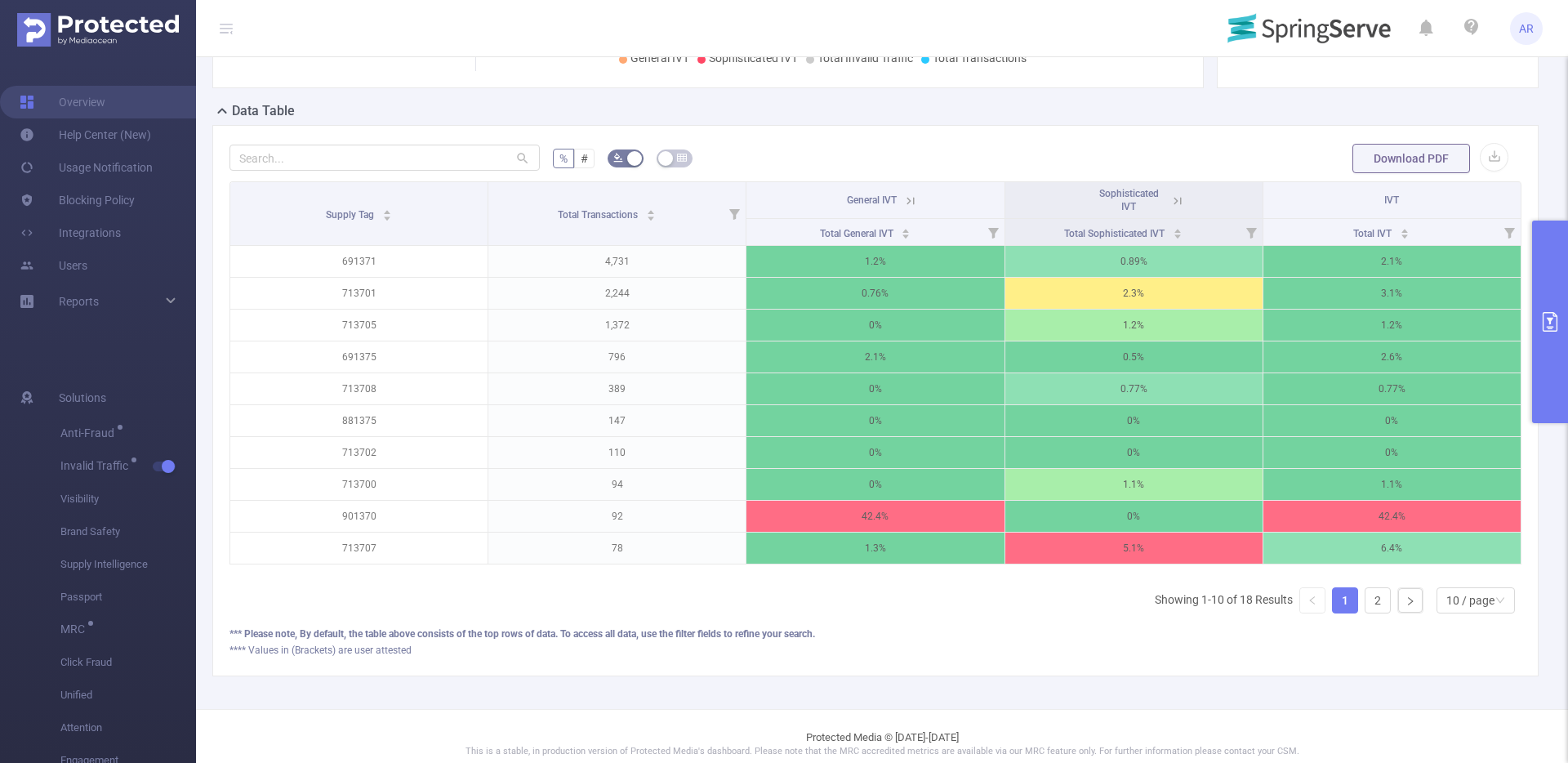
scroll to position [428, 0]
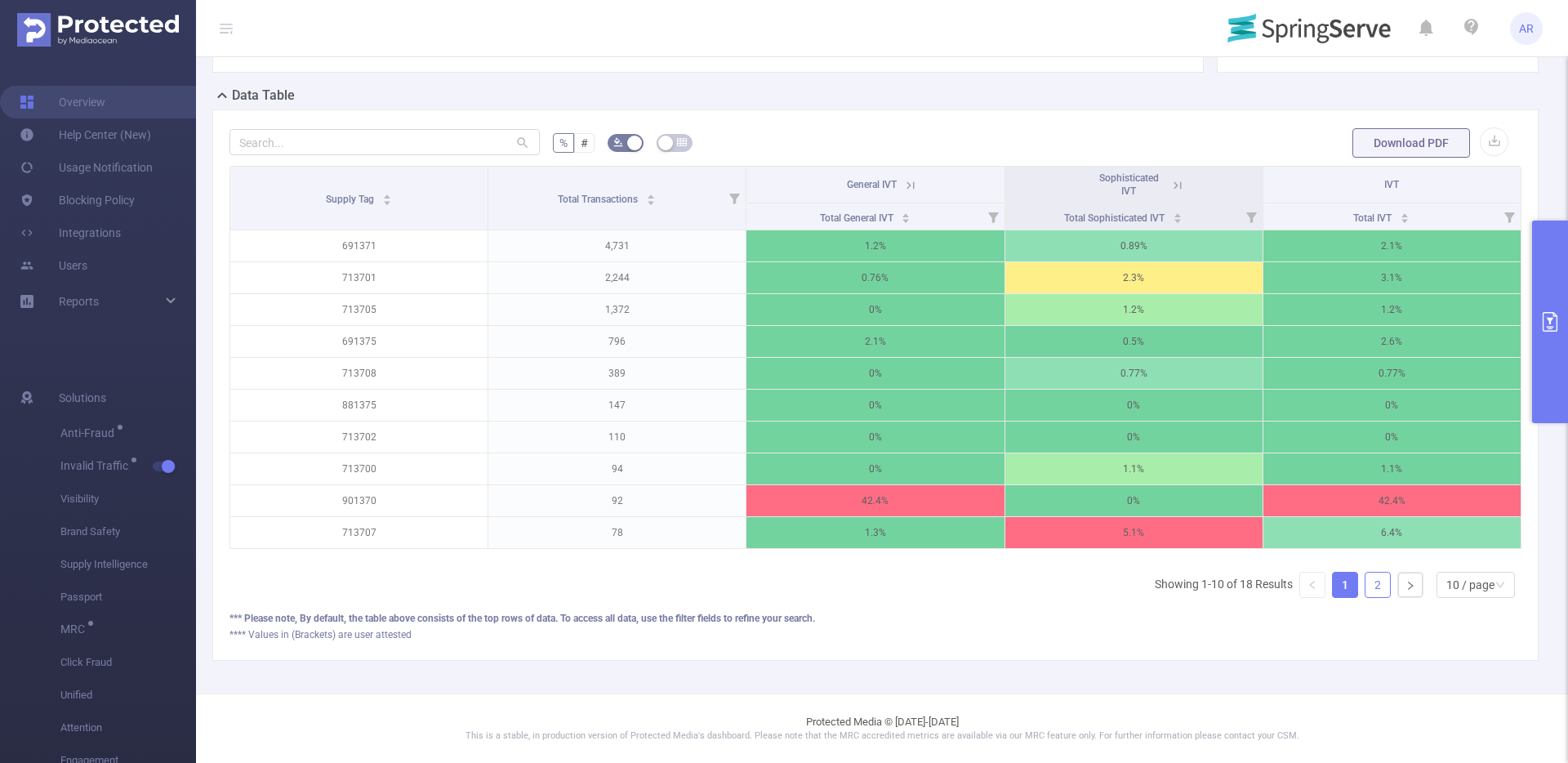
click at [1365, 597] on link "2" at bounding box center [1378, 585] width 25 height 25
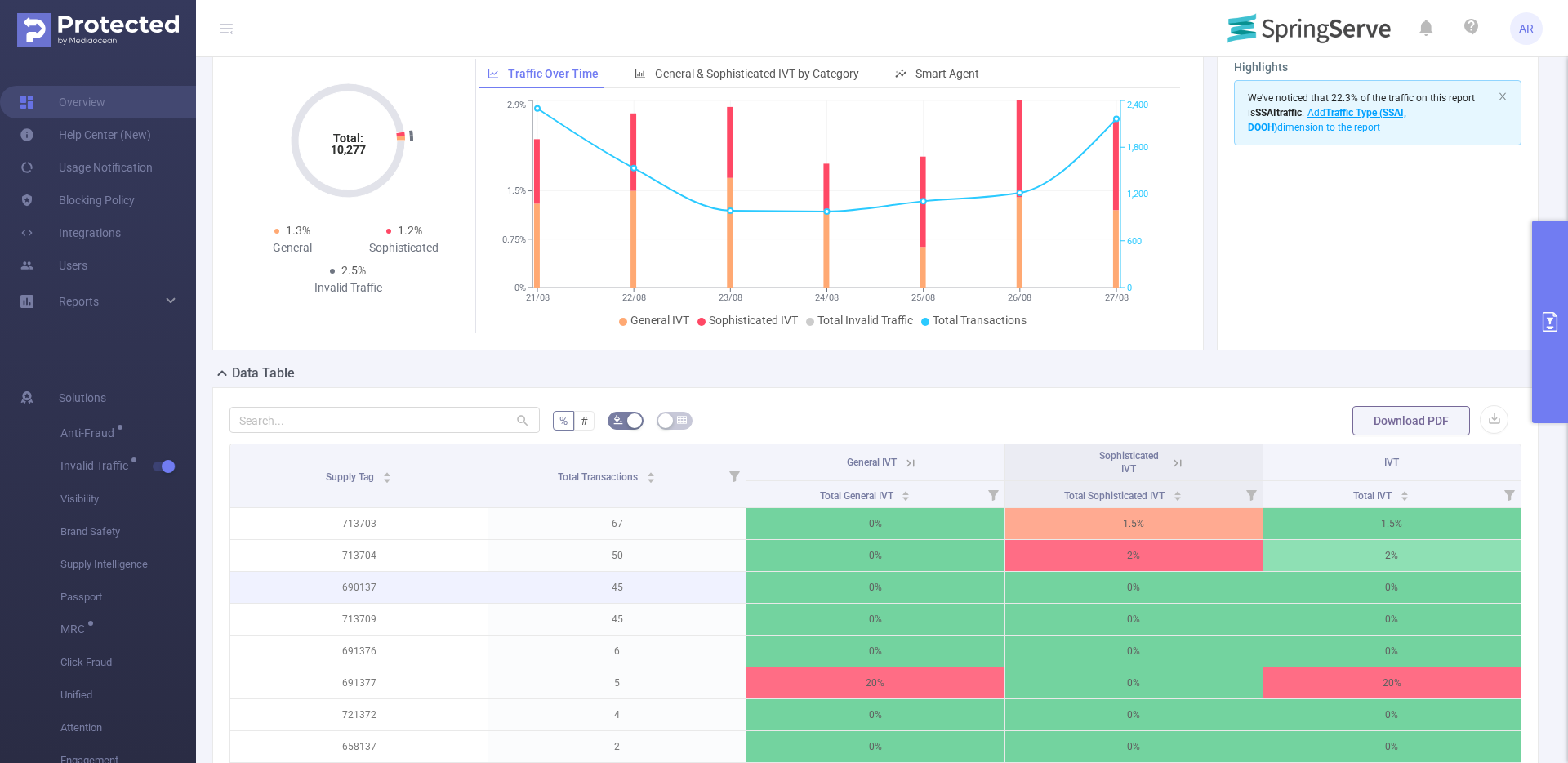
scroll to position [146, 0]
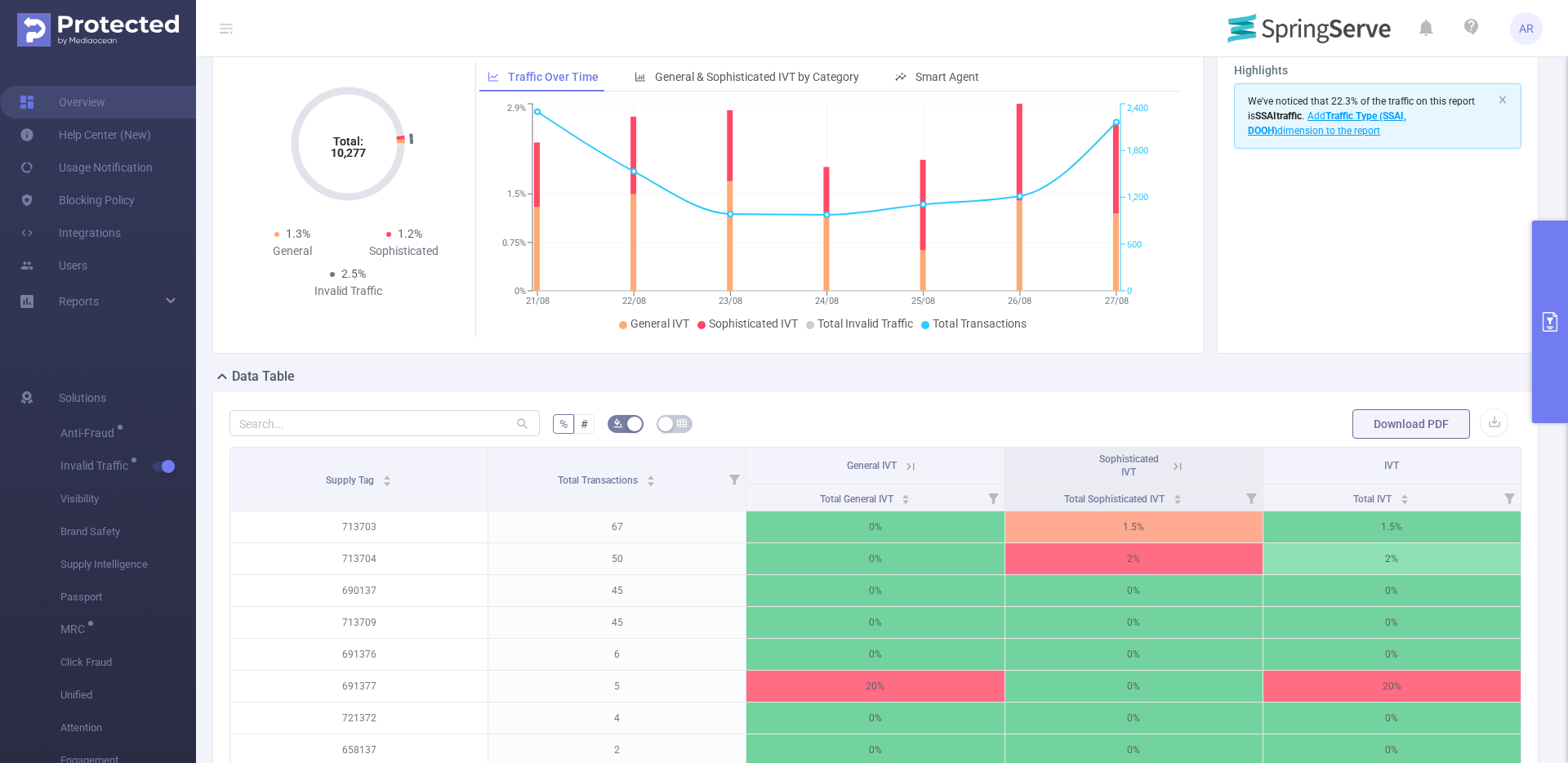
click at [1547, 288] on button "primary" at bounding box center [1550, 321] width 36 height 203
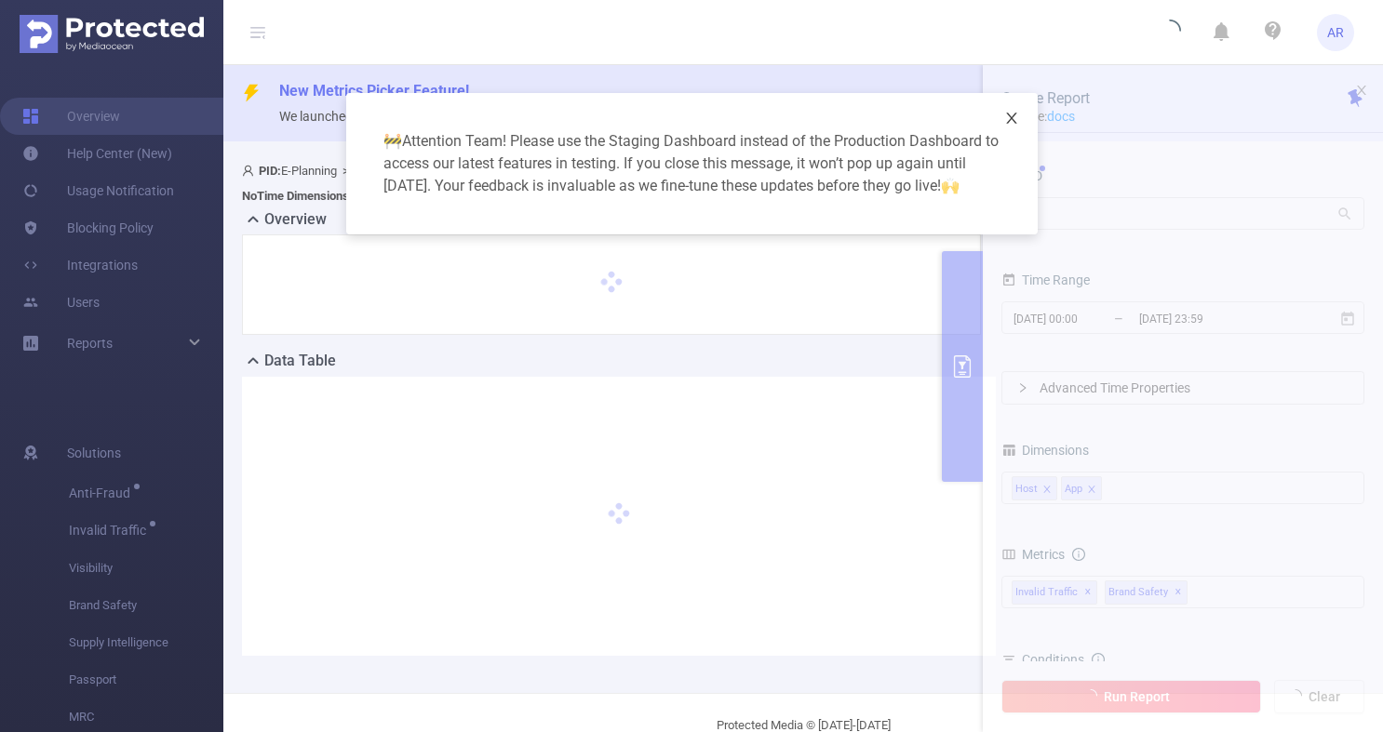
click at [1010, 120] on icon "icon: close" at bounding box center [1011, 118] width 10 height 11
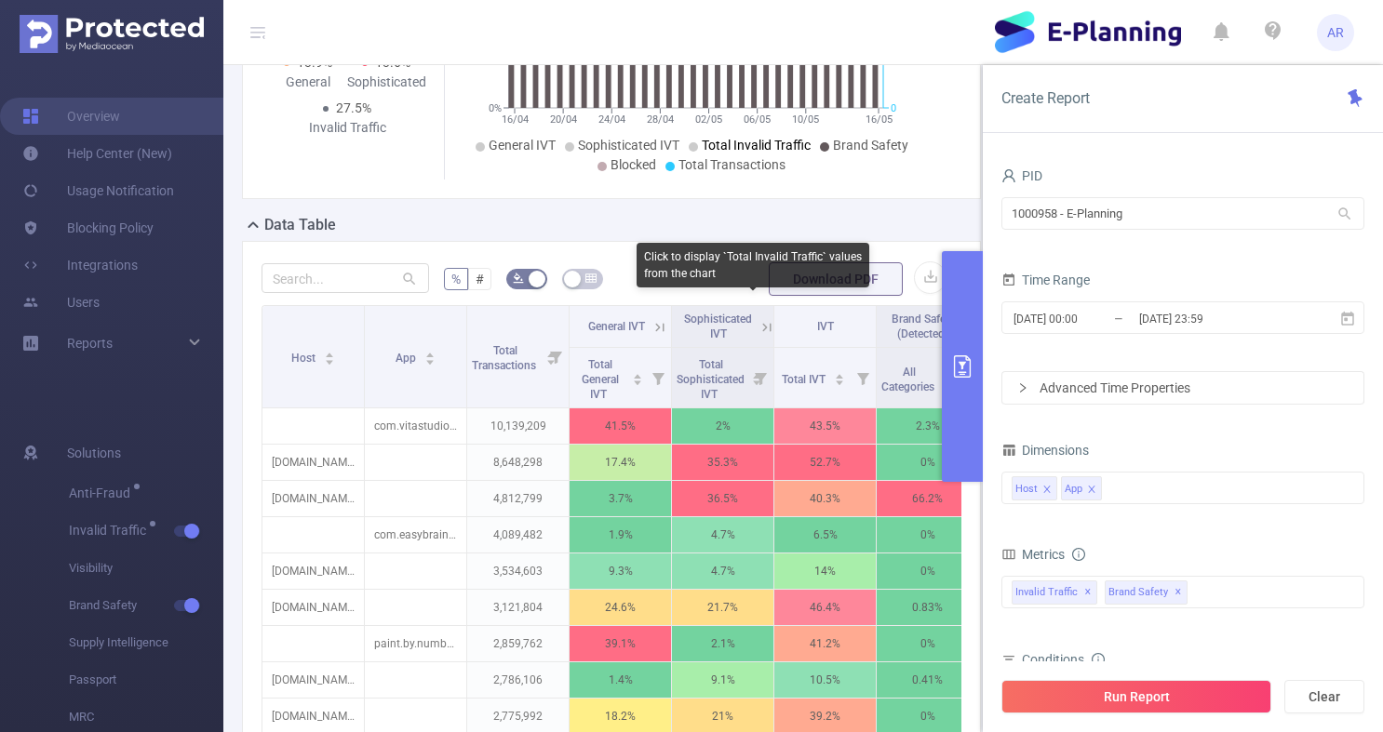
scroll to position [756, 0]
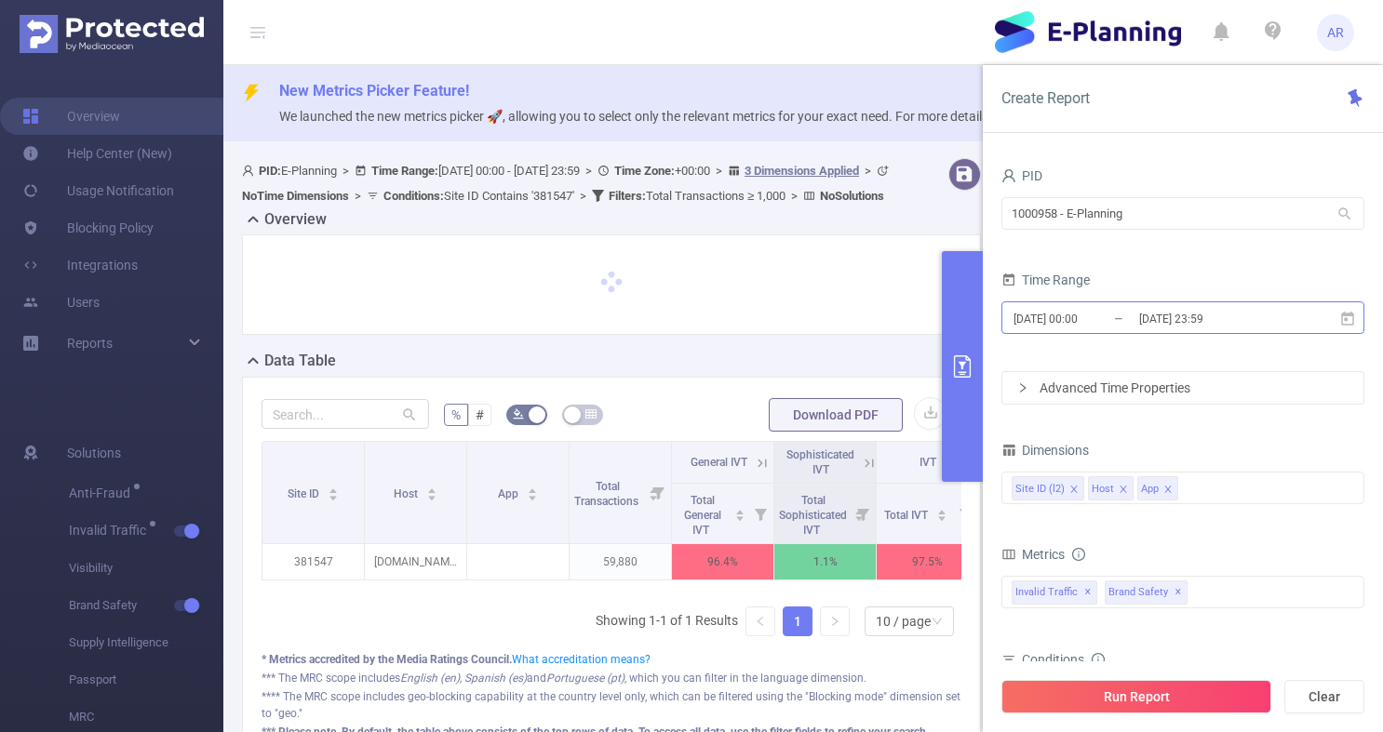
click at [1146, 306] on input "2025-07-14 23:59" at bounding box center [1212, 318] width 151 height 25
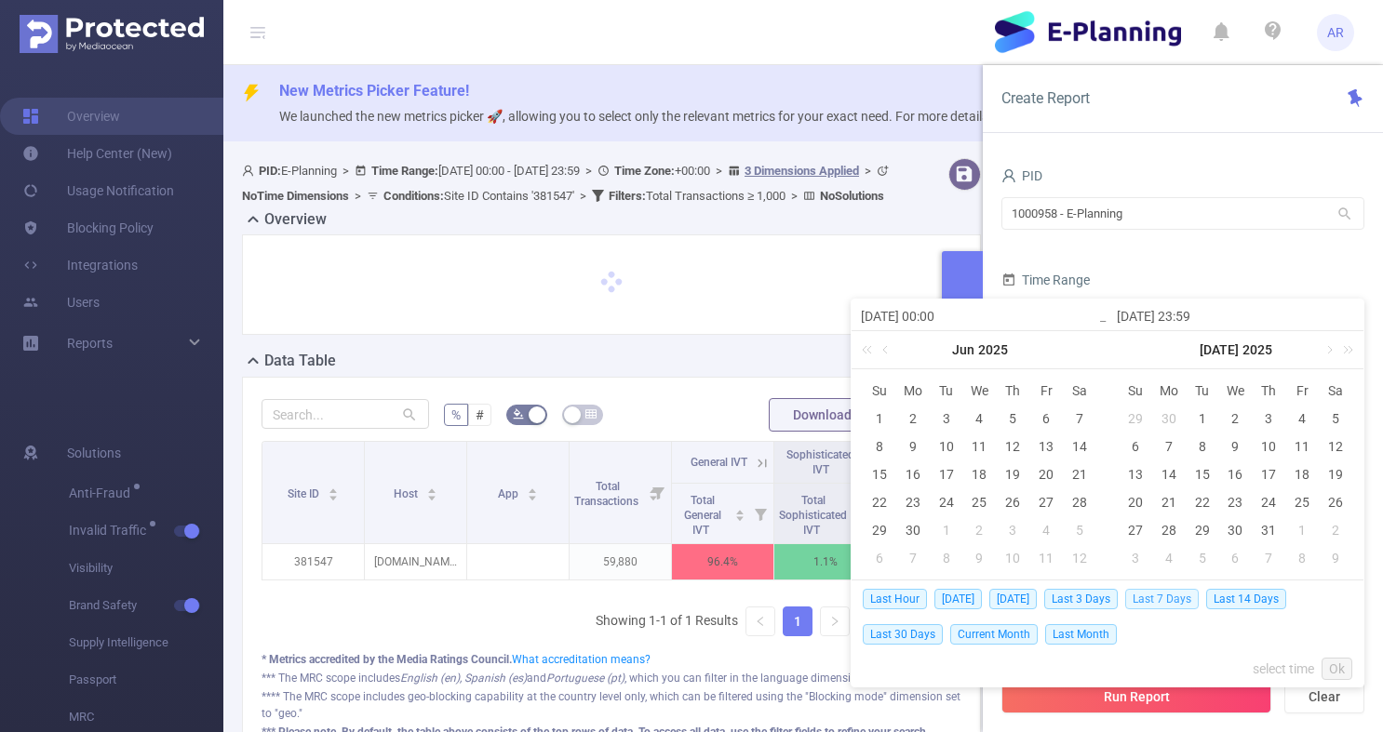
click at [1184, 594] on span "Last 7 Days" at bounding box center [1162, 599] width 74 height 20
type input "2025-08-21 00:00"
type input "[DATE] 23:59"
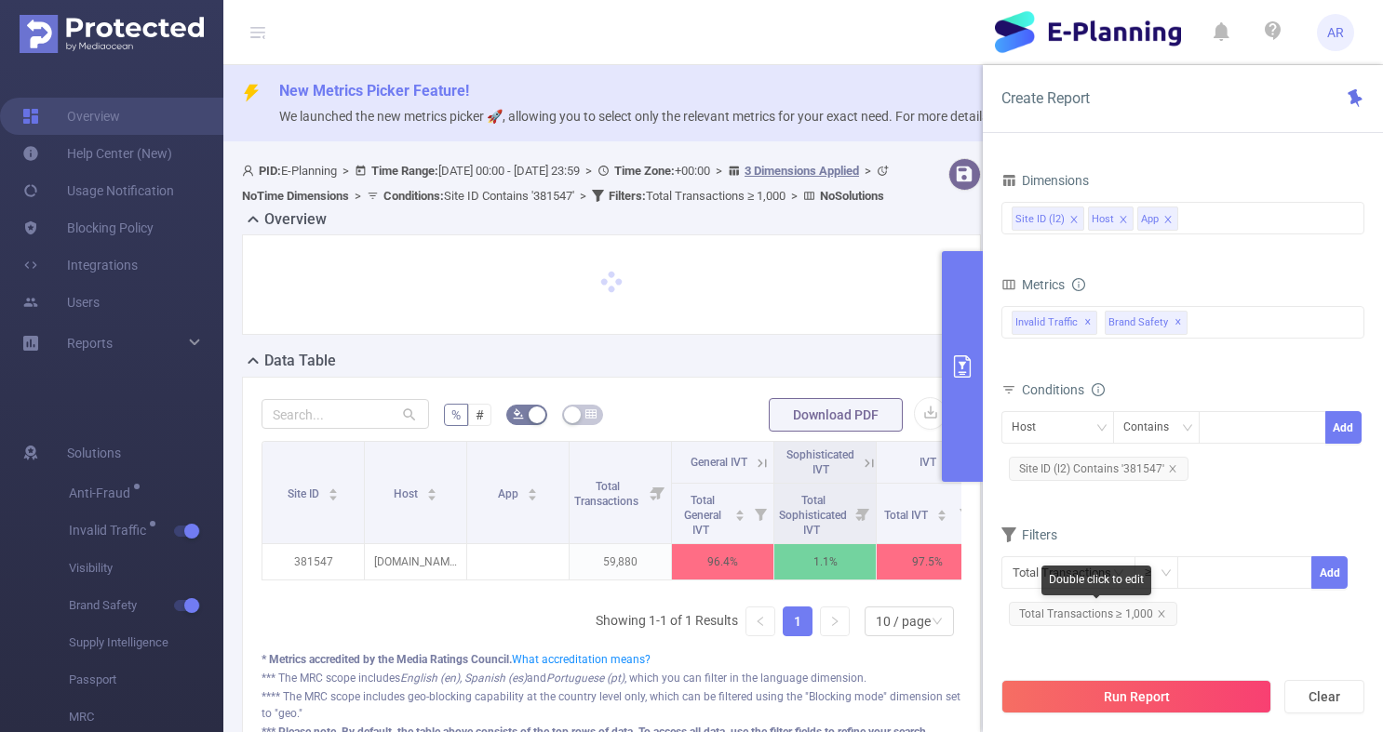
click at [1159, 608] on span "Total Transactions ≥ 1,000" at bounding box center [1093, 614] width 168 height 24
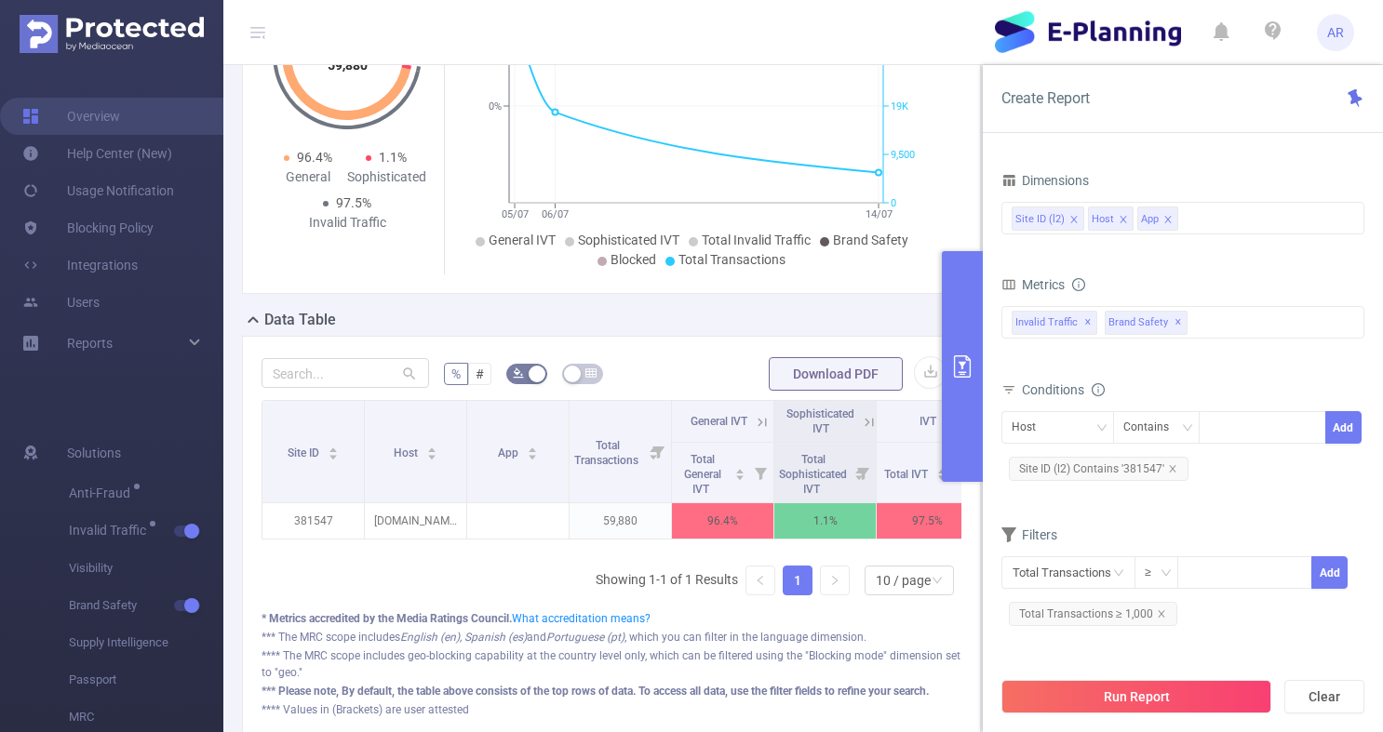
scroll to position [258, 0]
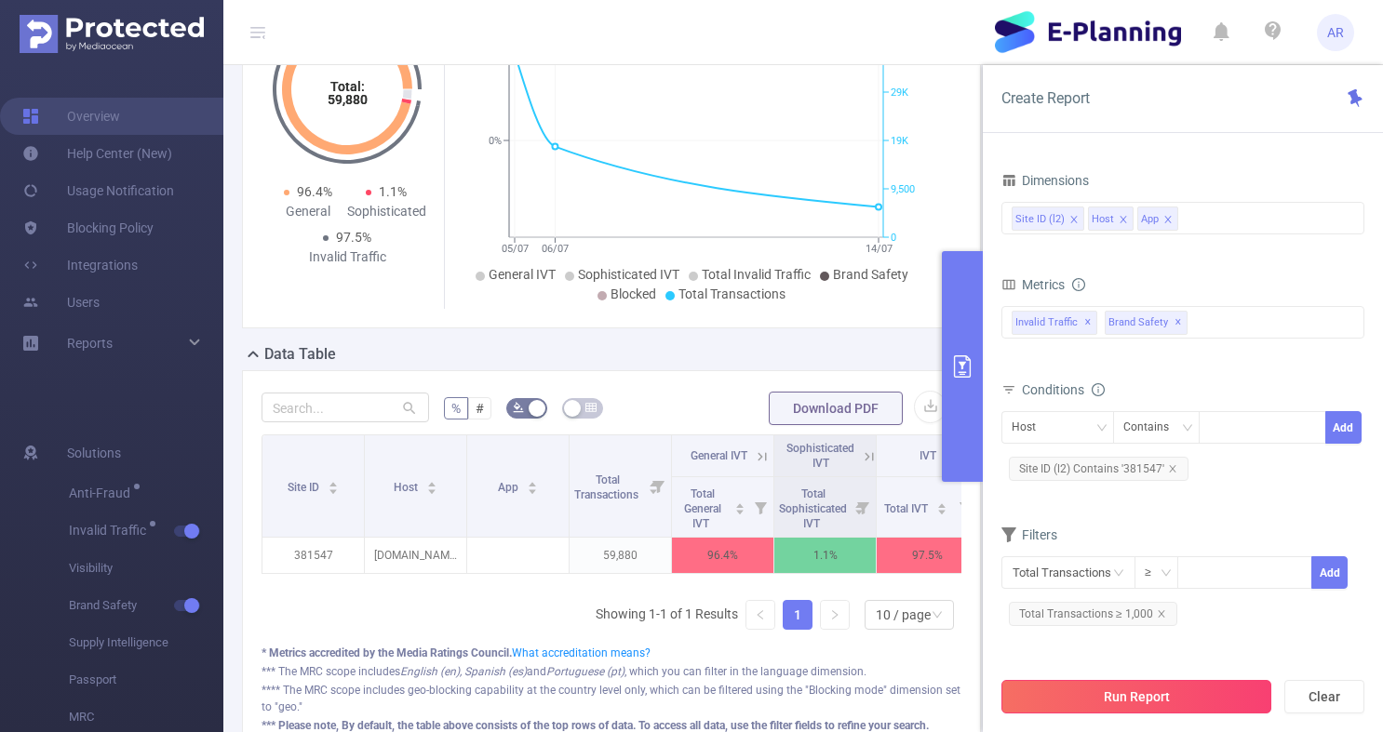
click at [1133, 695] on button "Run Report" at bounding box center [1136, 697] width 270 height 34
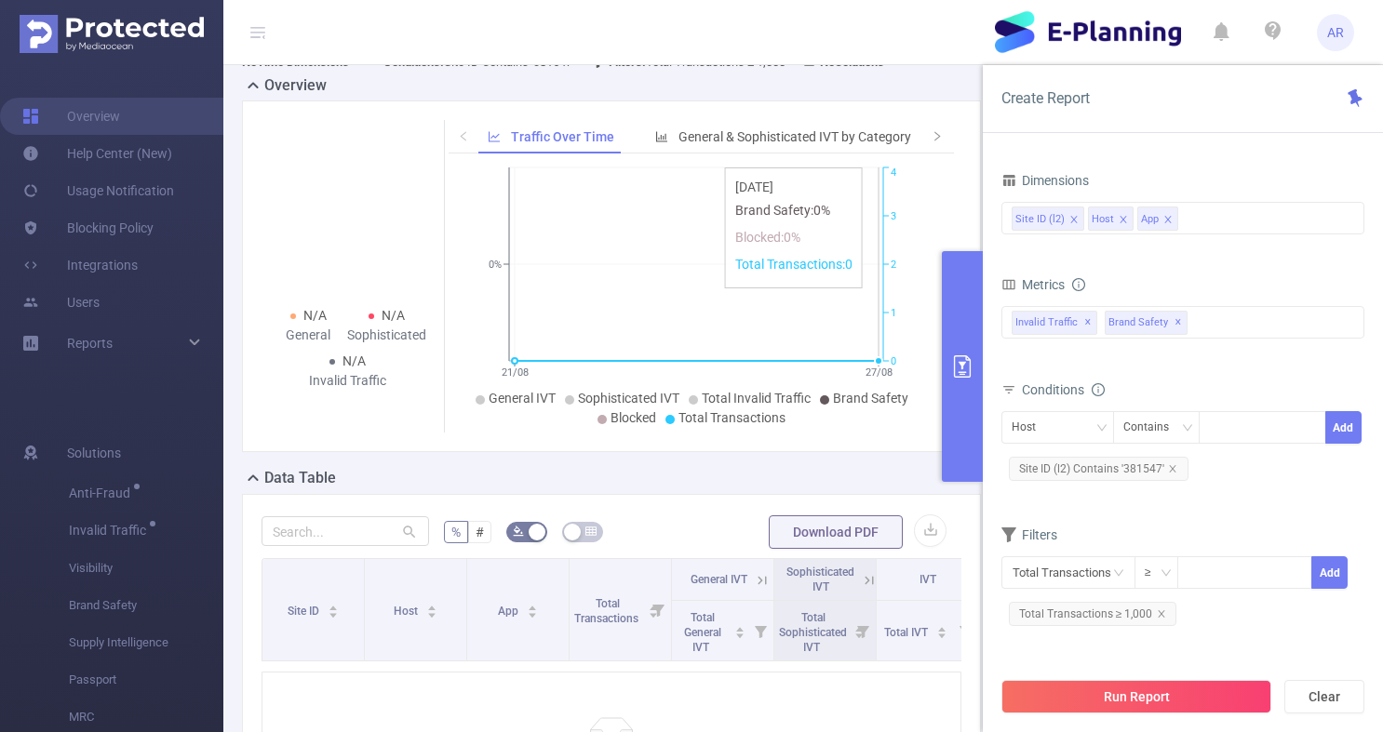
scroll to position [138, 0]
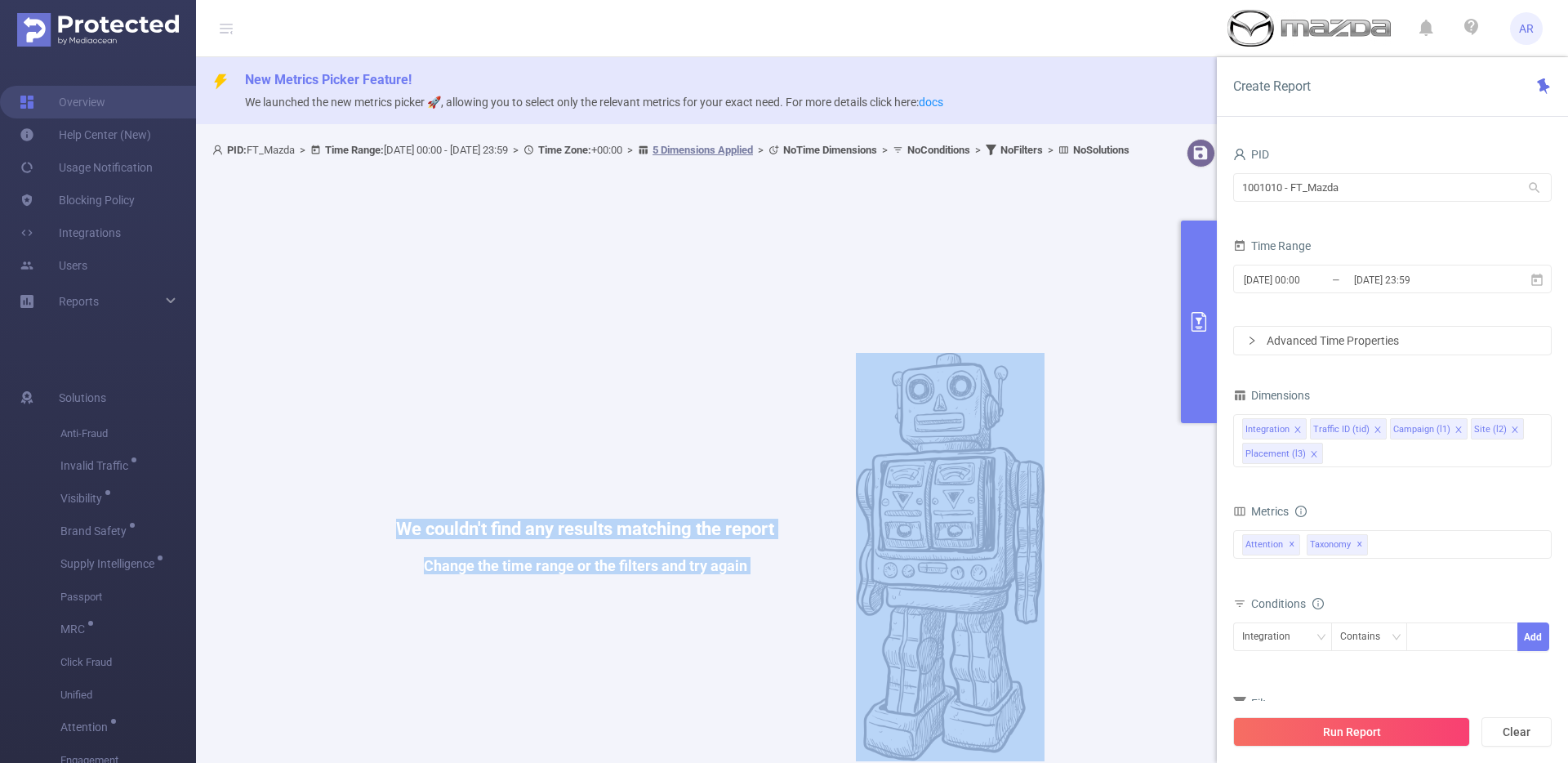
drag, startPoint x: 383, startPoint y: 542, endPoint x: 819, endPoint y: 543, distance: 436.0
click at [819, 543] on div "We couldn't find any results matching the report Change the time range or the f…" at bounding box center [720, 557] width 999 height 763
click at [707, 538] on h1 "We couldn't find any results matching the report" at bounding box center [584, 529] width 378 height 18
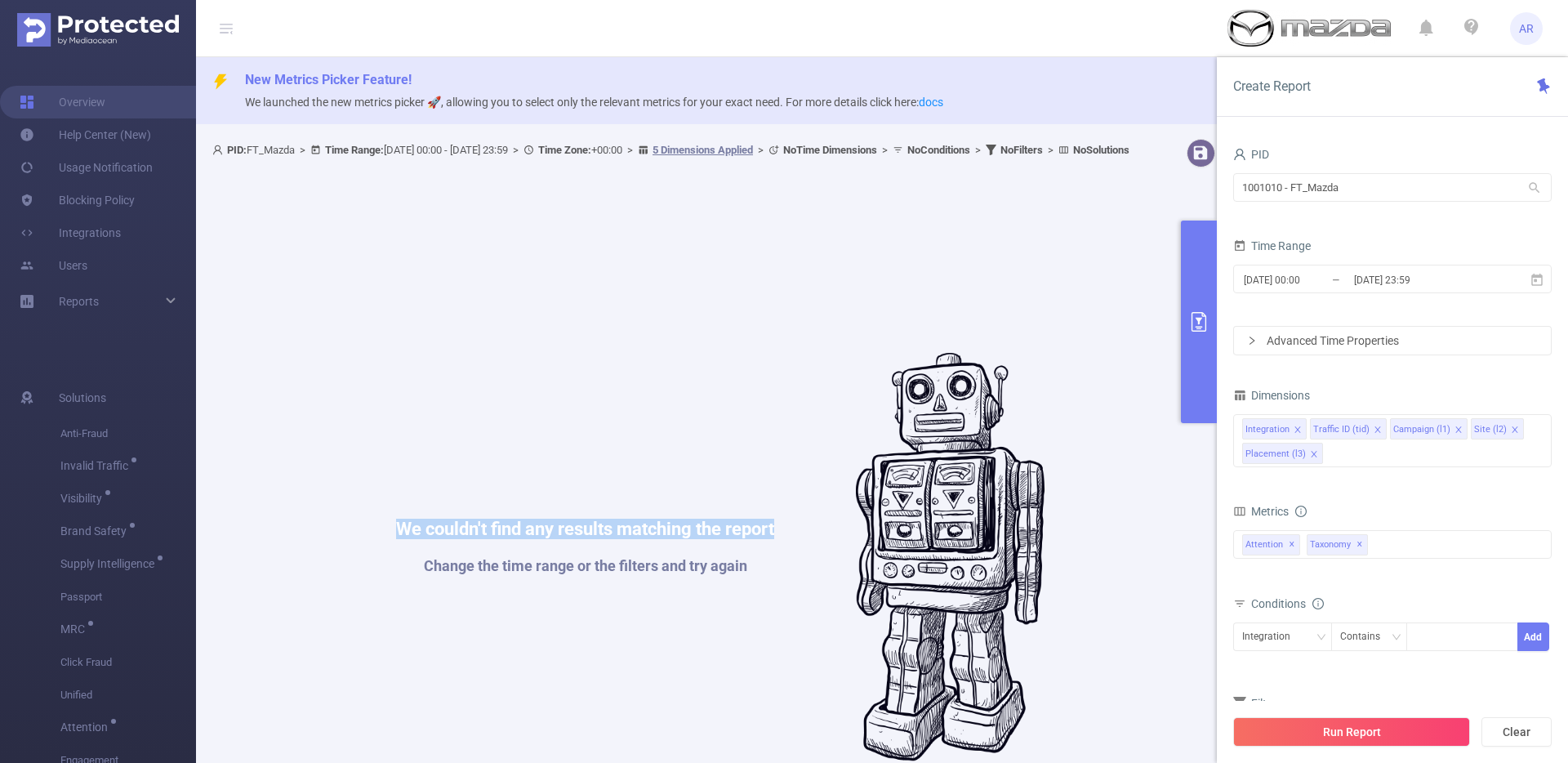
drag, startPoint x: 777, startPoint y: 545, endPoint x: 378, endPoint y: 548, distance: 399.0
click at [378, 548] on div "We couldn't find any results matching the report Change the time range or the f…" at bounding box center [720, 557] width 999 height 763
copy h1 "We couldn't find any results matching the report"
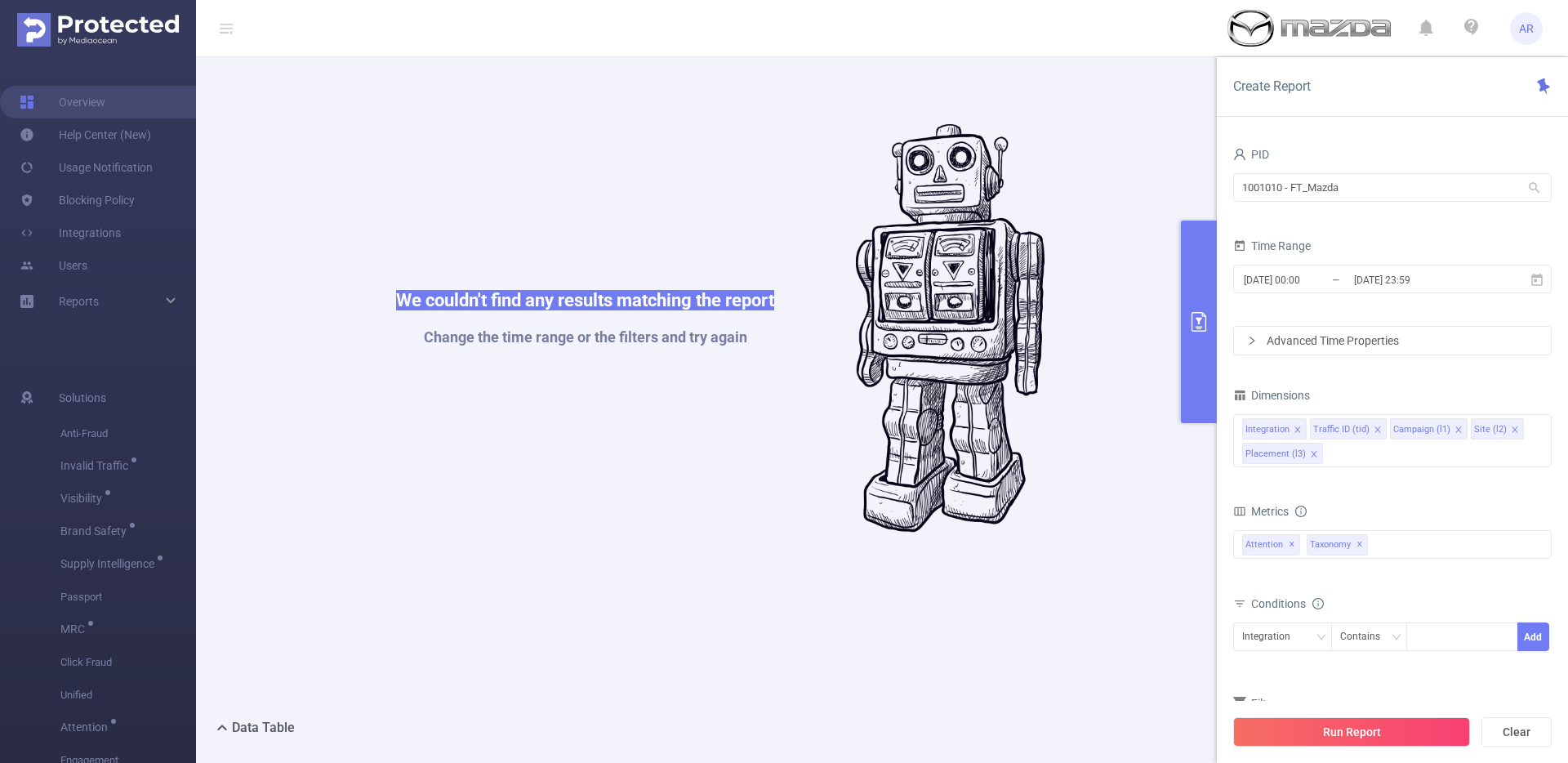
scroll to position [250, 0]
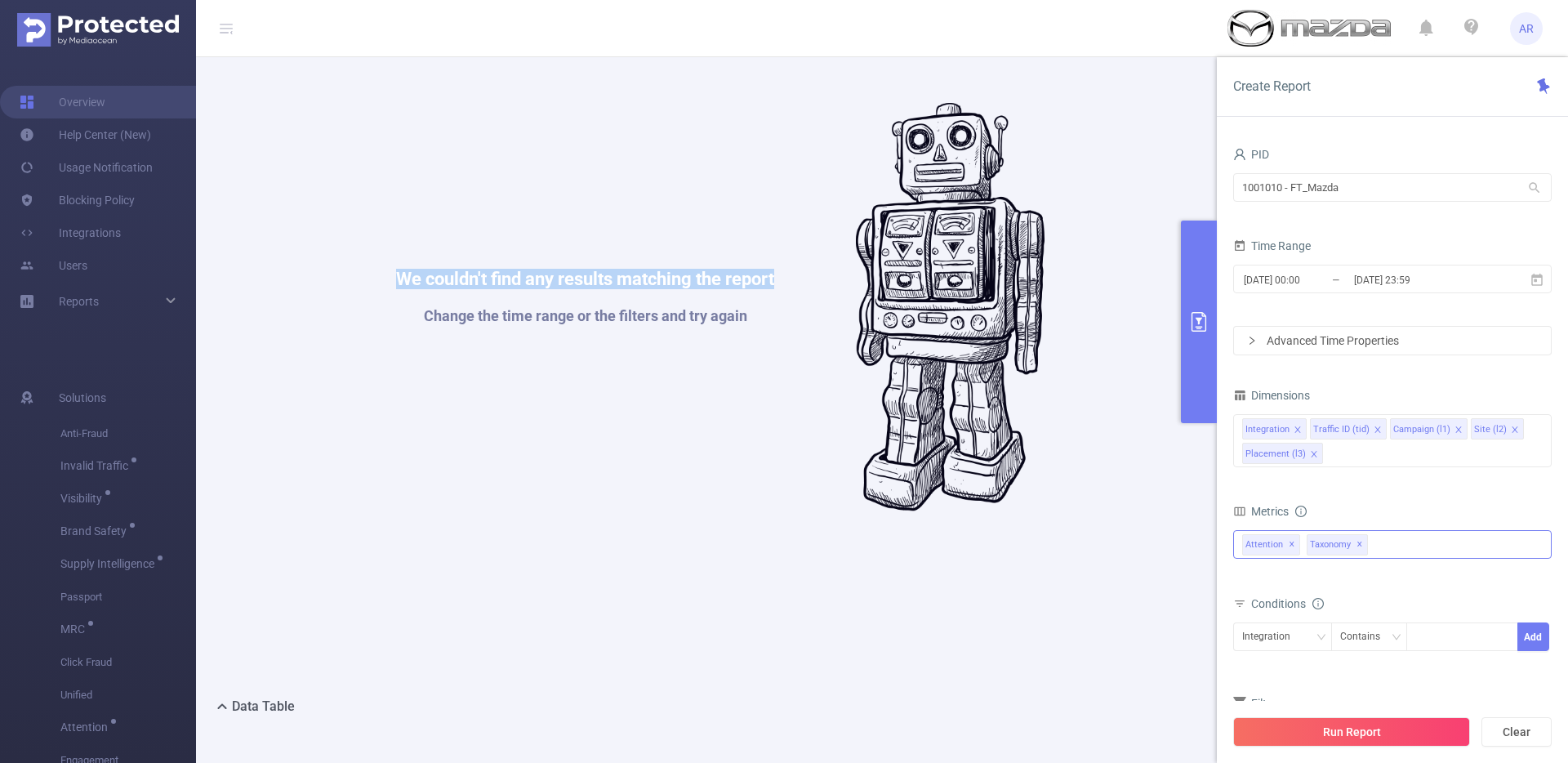
click at [1358, 544] on span "✕" at bounding box center [1359, 545] width 6 height 19
click at [1339, 723] on button "Run Report" at bounding box center [1351, 732] width 237 height 30
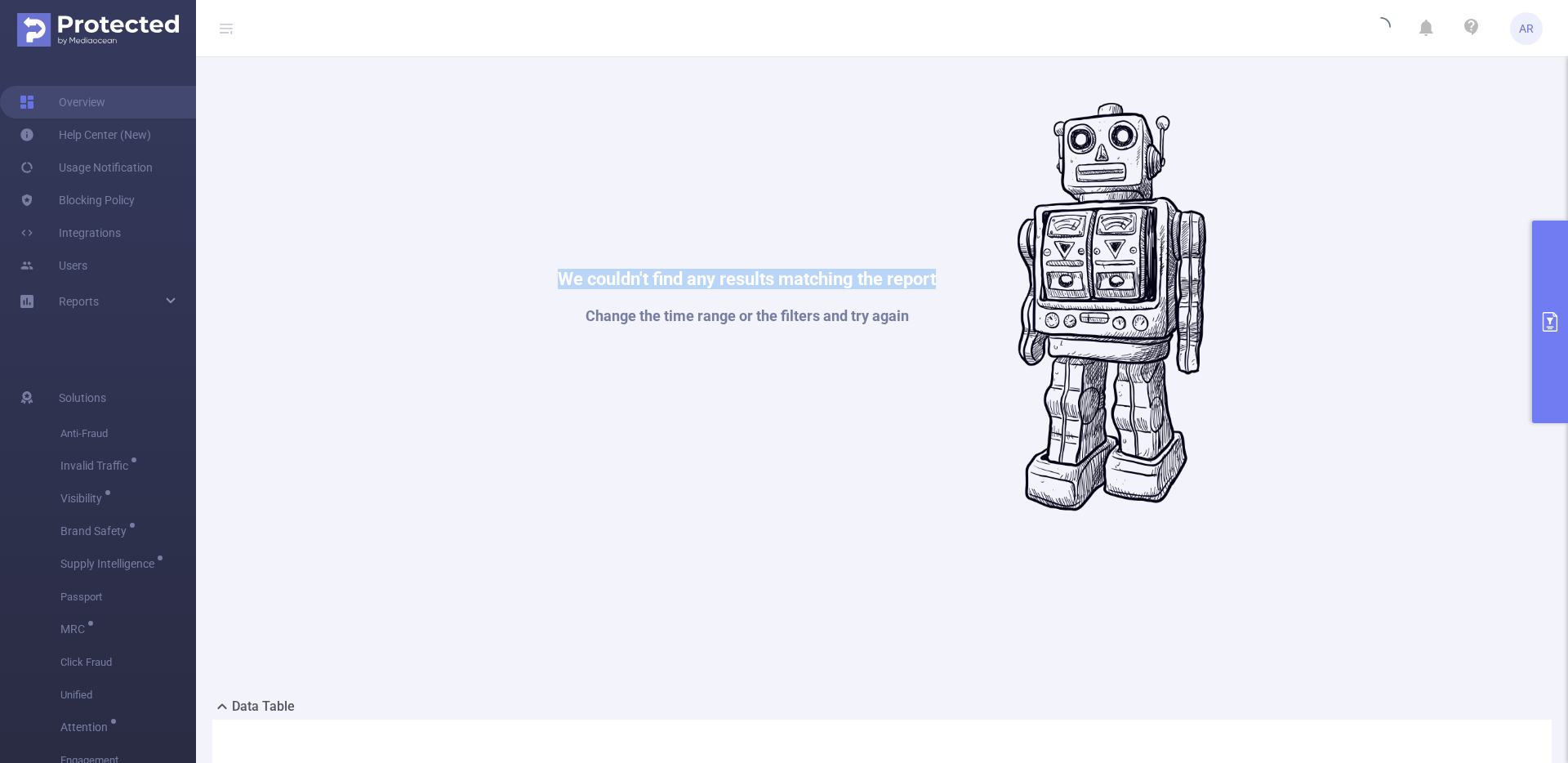
scroll to position [0, 0]
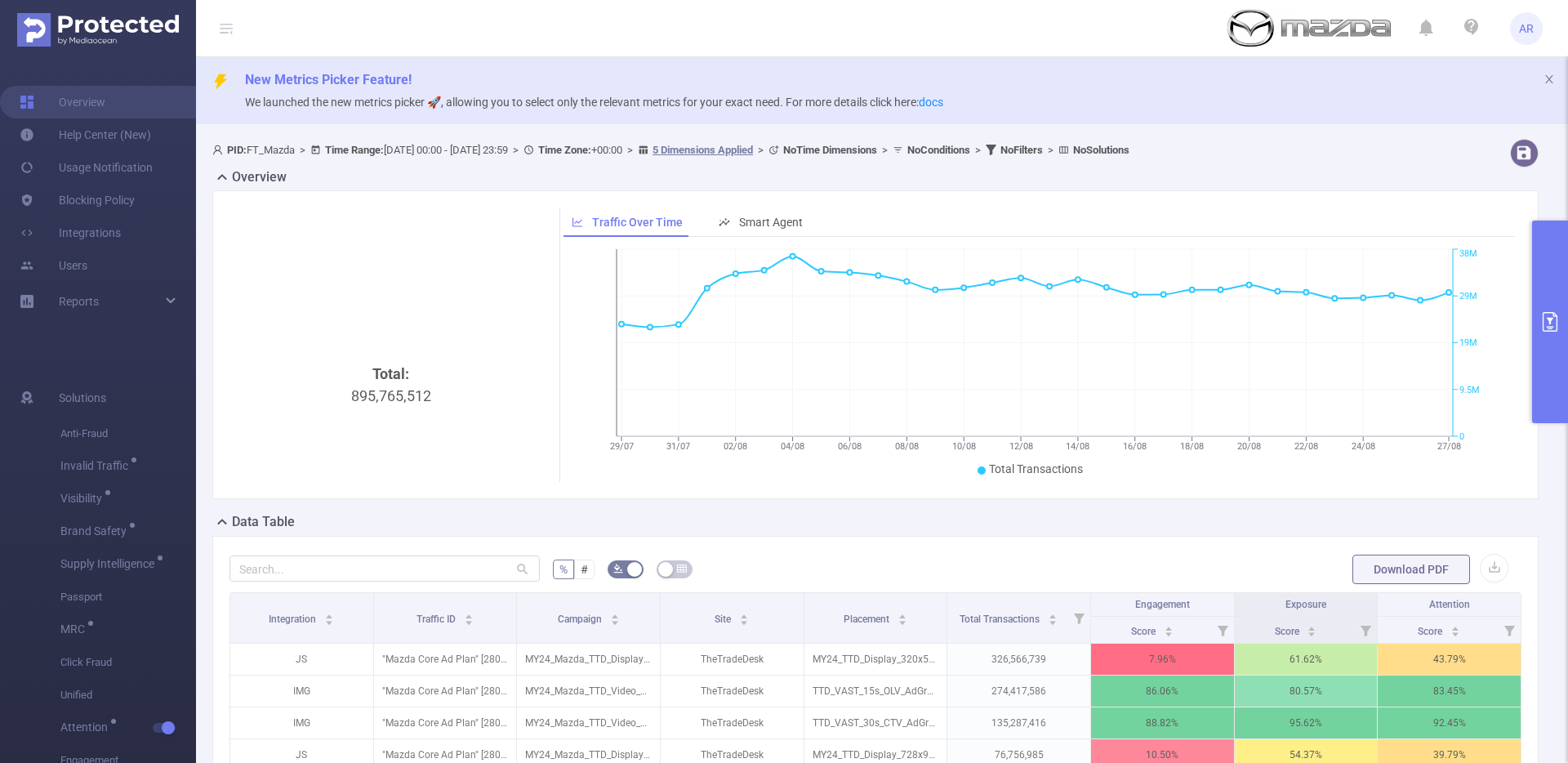
click at [1555, 266] on button "primary" at bounding box center [1550, 321] width 36 height 203
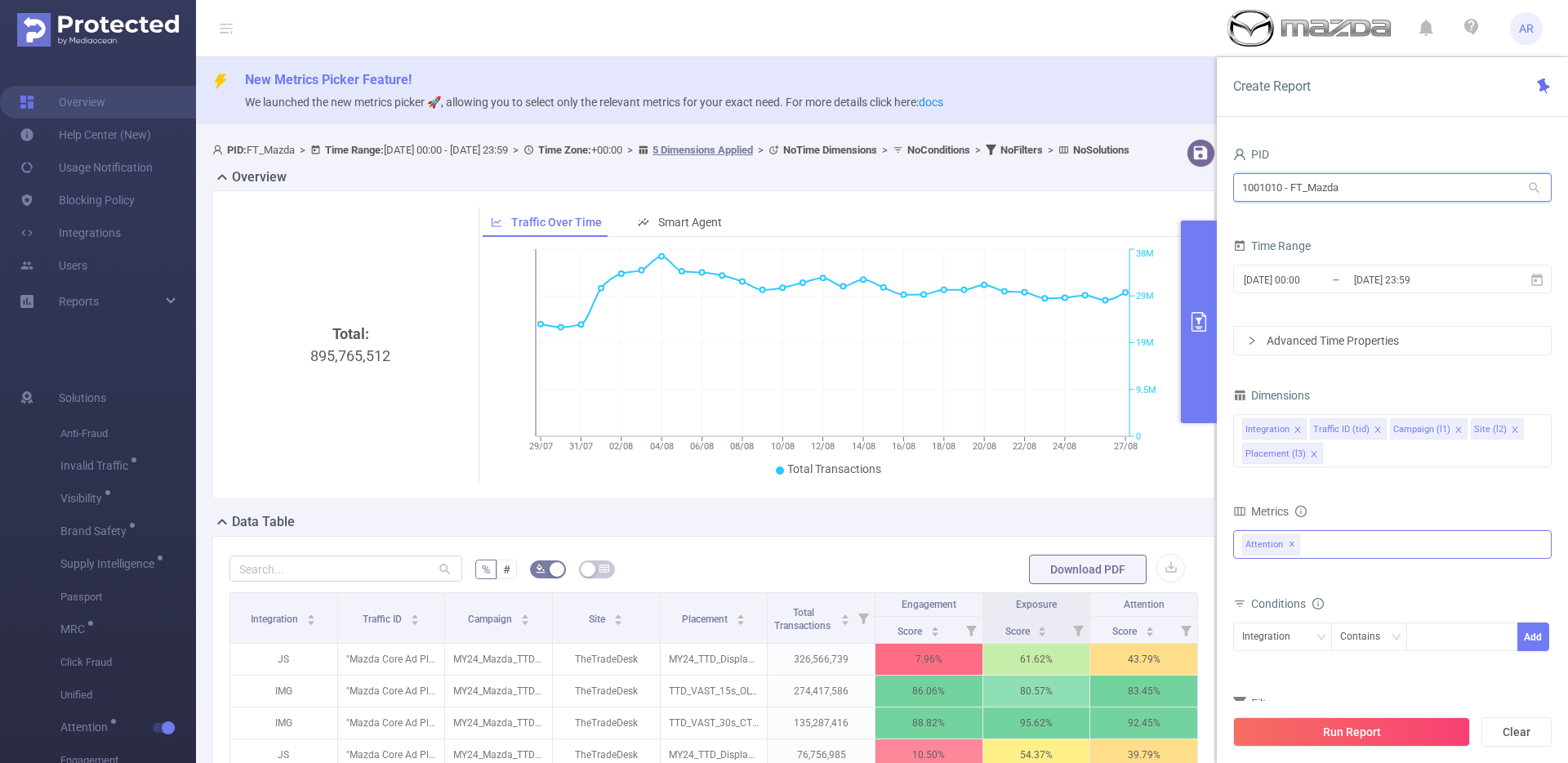
click at [1367, 198] on input "1001010 - FT_Mazda" at bounding box center [1392, 187] width 319 height 29
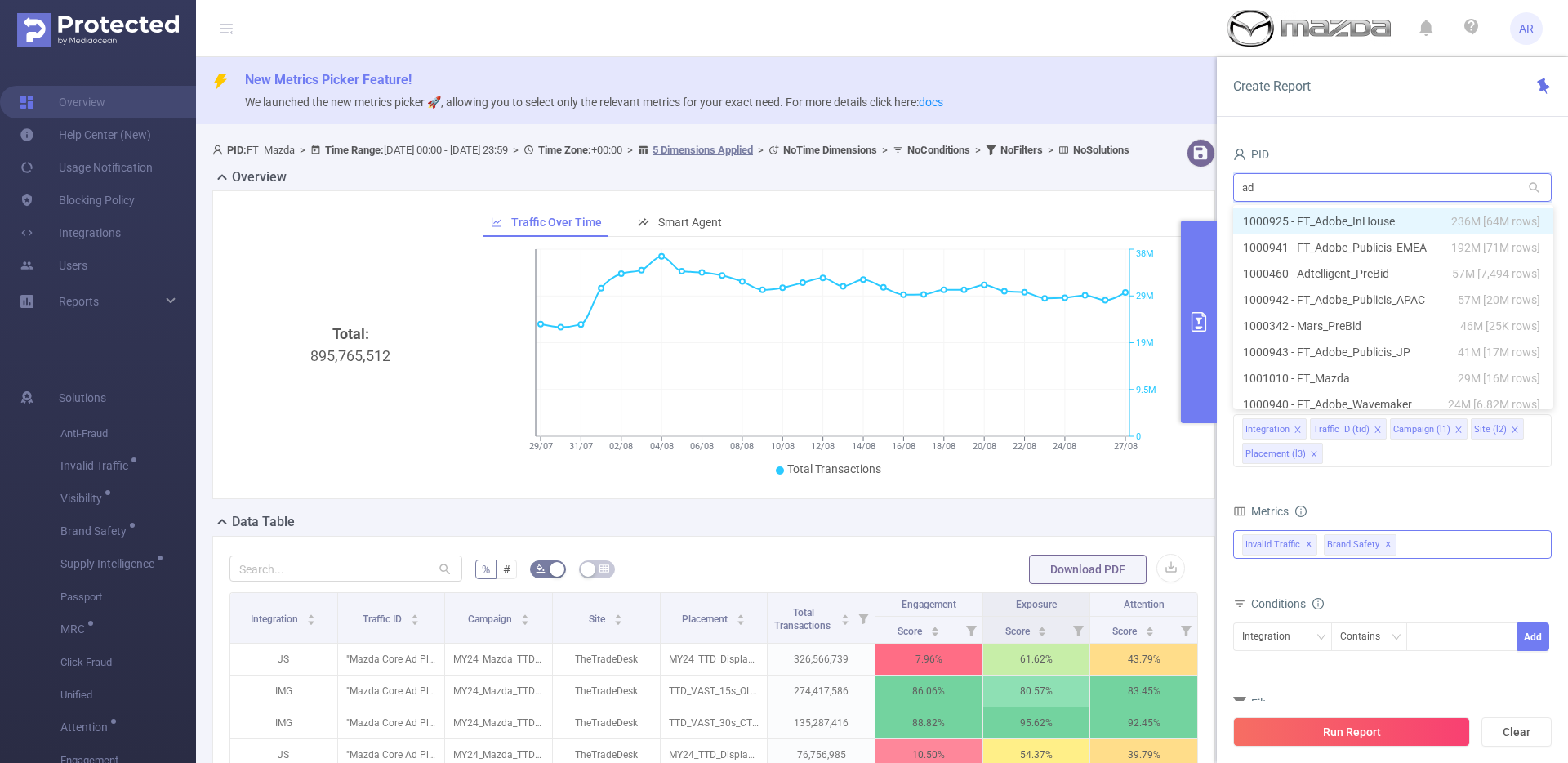
type input "ado"
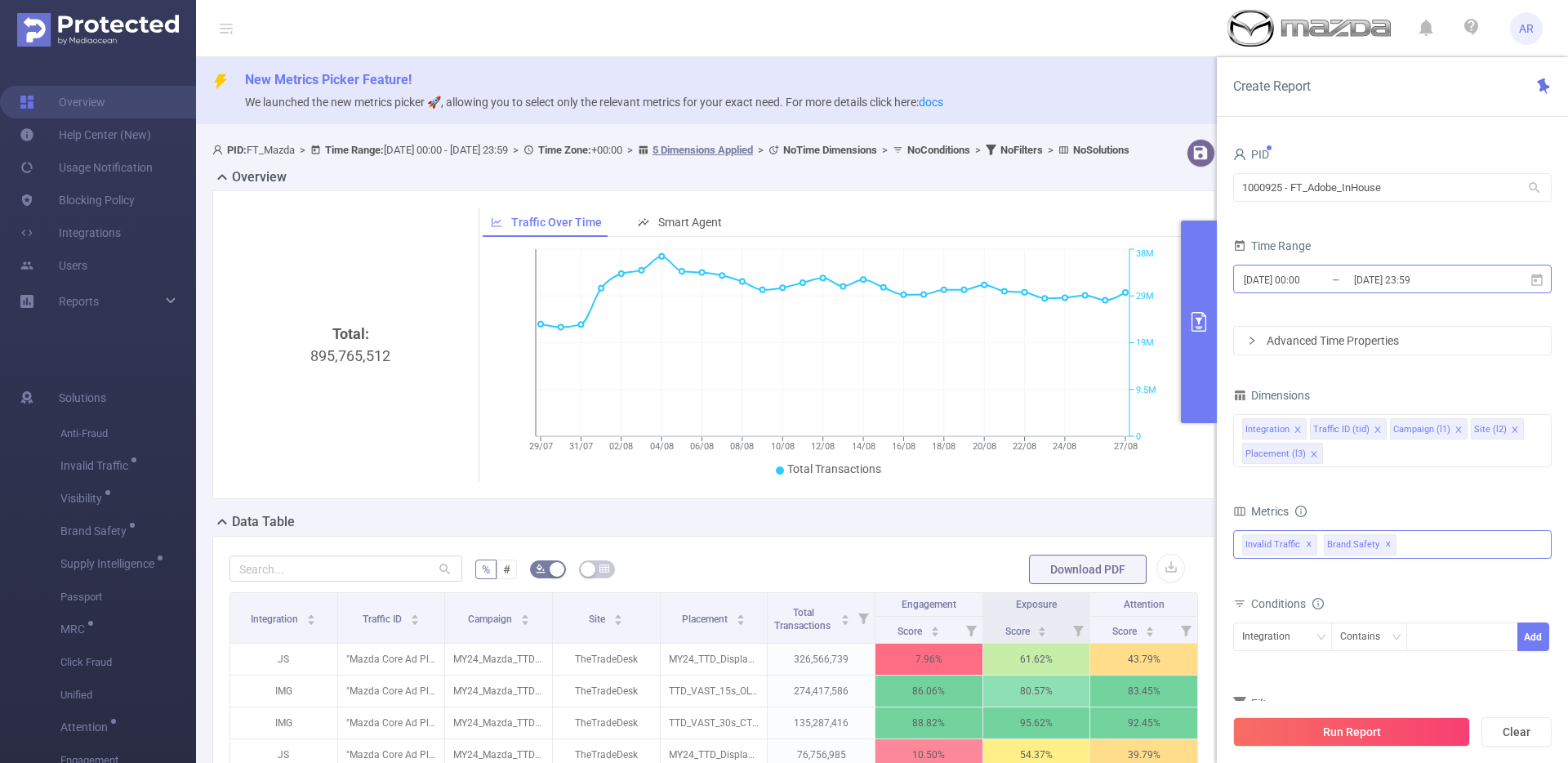
click at [1375, 284] on input "[DATE] 23:59" at bounding box center [1418, 279] width 132 height 22
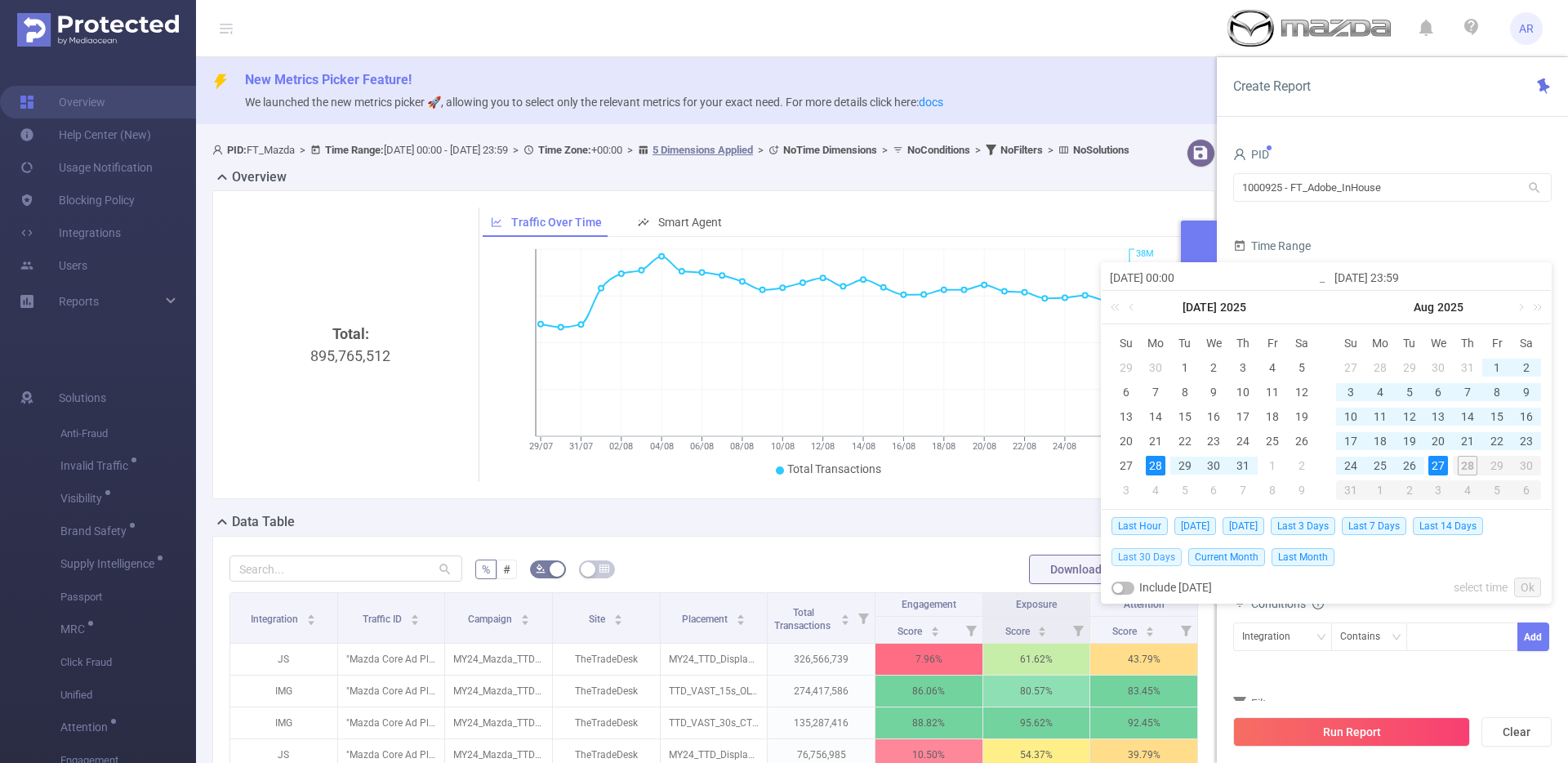
click at [1162, 557] on span "Last 30 Days" at bounding box center [1147, 557] width 70 height 18
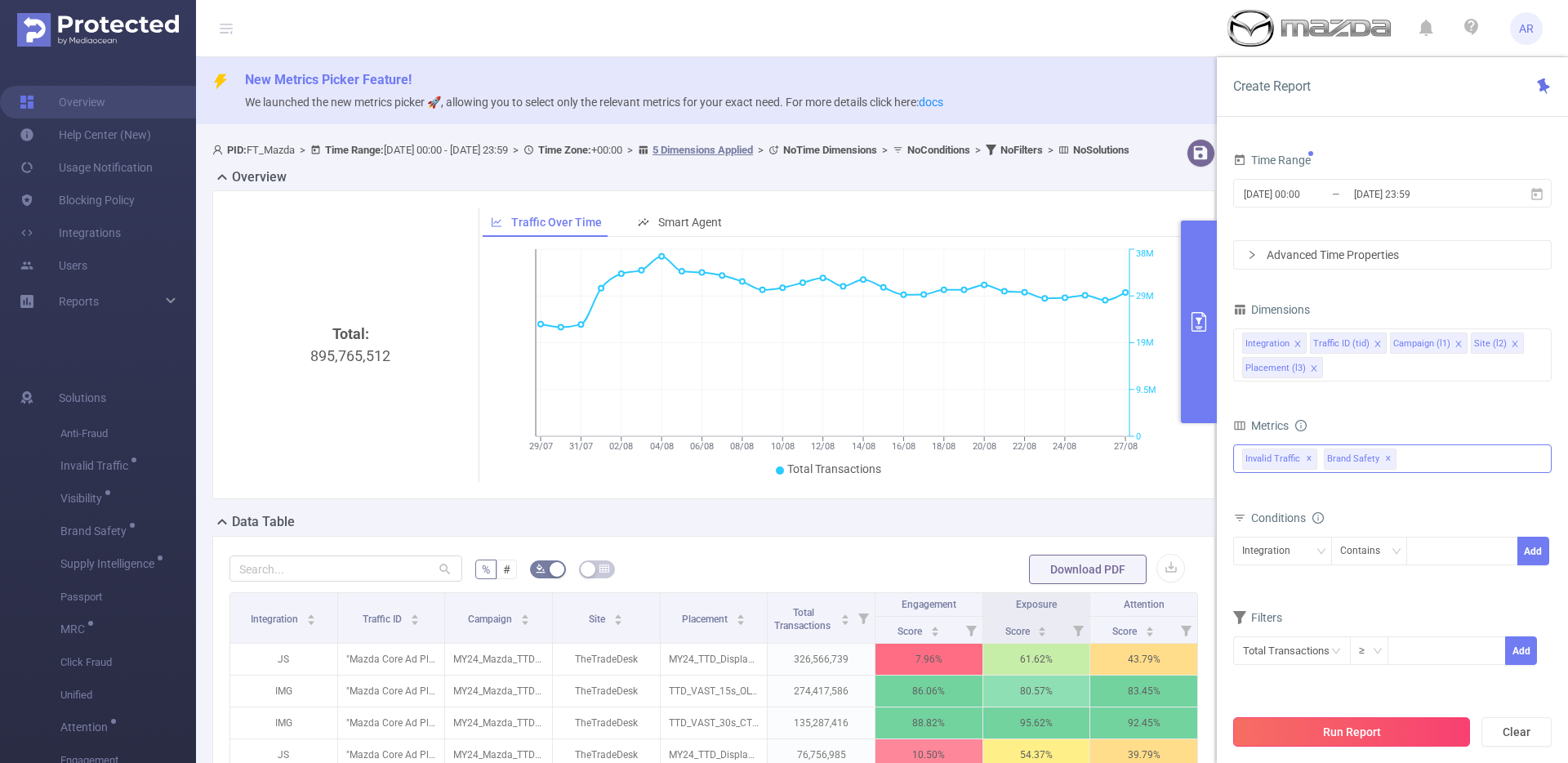
click at [1328, 734] on button "Run Report" at bounding box center [1351, 732] width 237 height 30
